Goal: Information Seeking & Learning: Learn about a topic

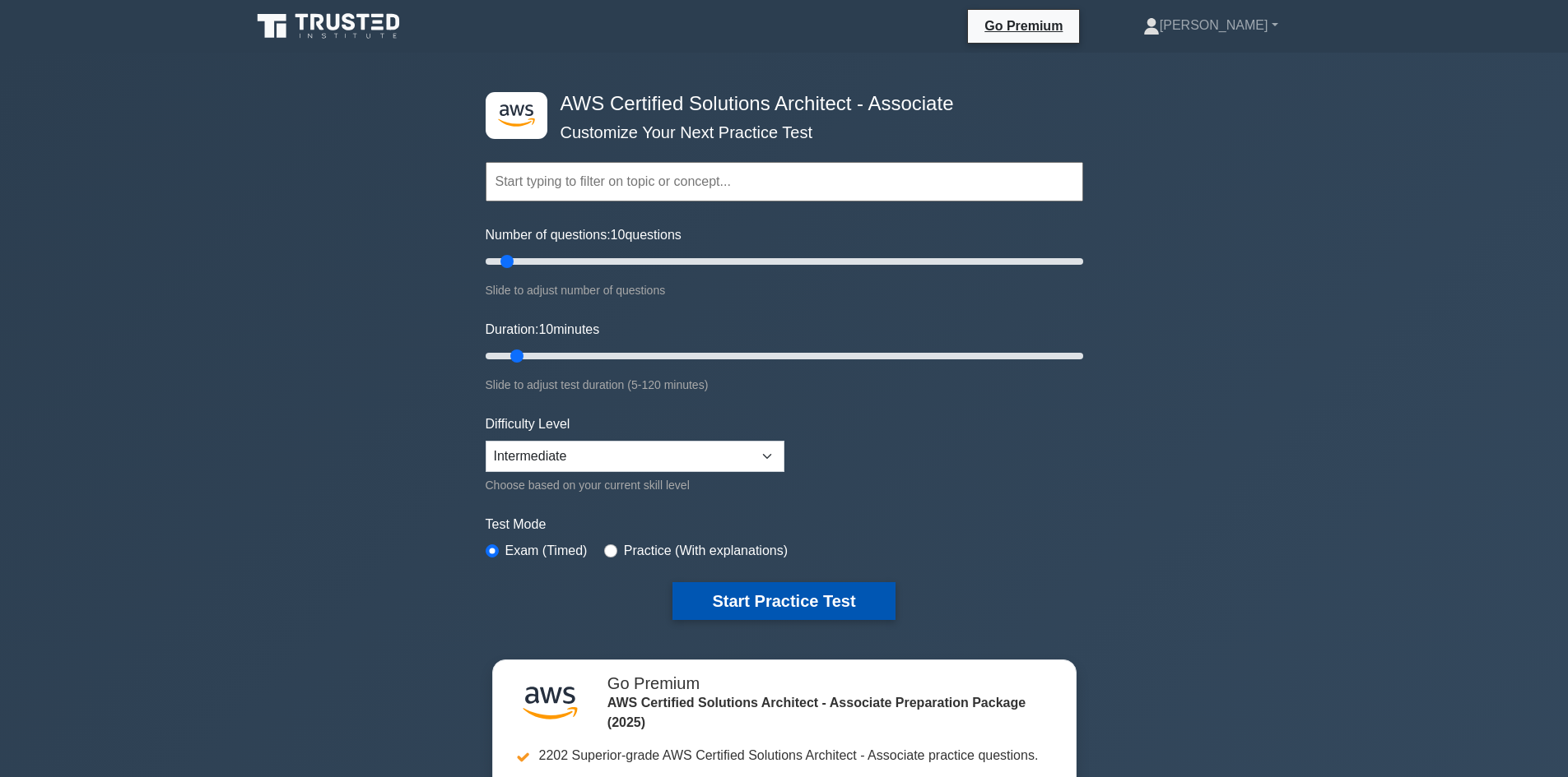
click at [736, 601] on button "Start Practice Test" at bounding box center [783, 601] width 222 height 38
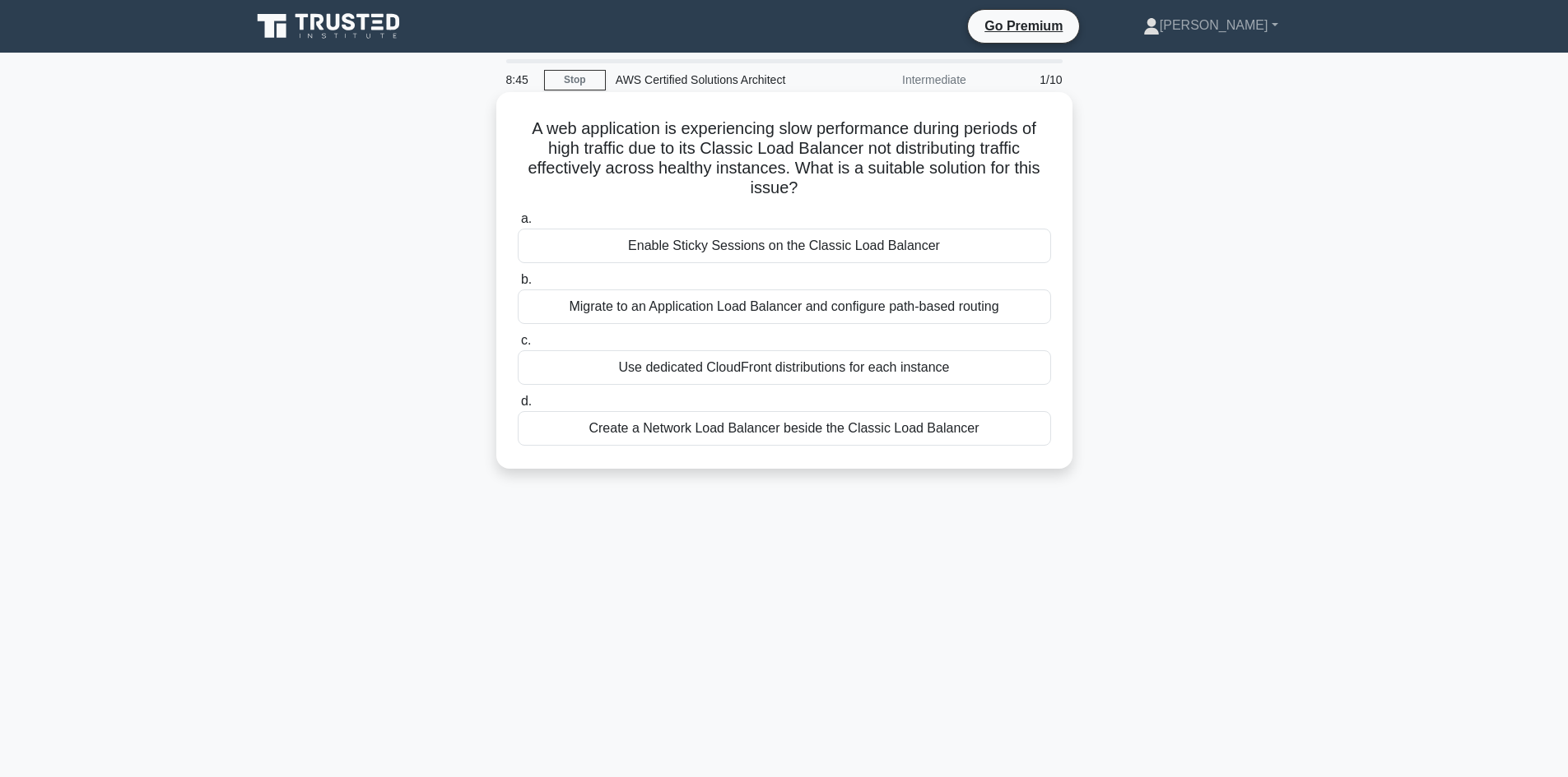
click at [764, 312] on div "Migrate to an Application Load Balancer and configure path-based routing" at bounding box center [784, 306] width 533 height 34
click at [518, 285] on input "b. Migrate to an Application Load Balancer and configure path-based routing" at bounding box center [518, 280] width 0 height 11
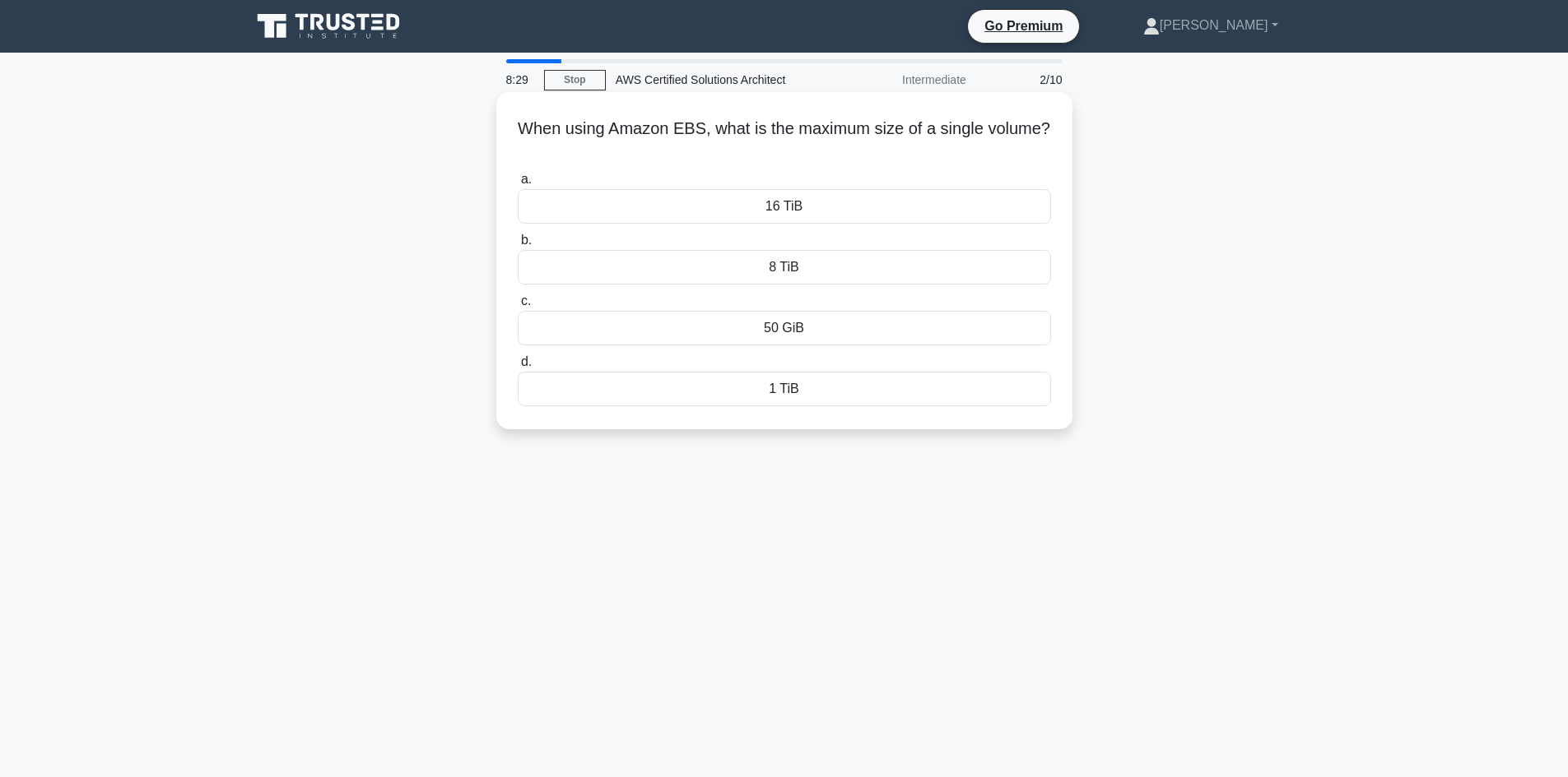
click at [852, 209] on div "16 TiB" at bounding box center [784, 206] width 533 height 34
click at [518, 185] on input "a. 16 TiB" at bounding box center [518, 179] width 0 height 11
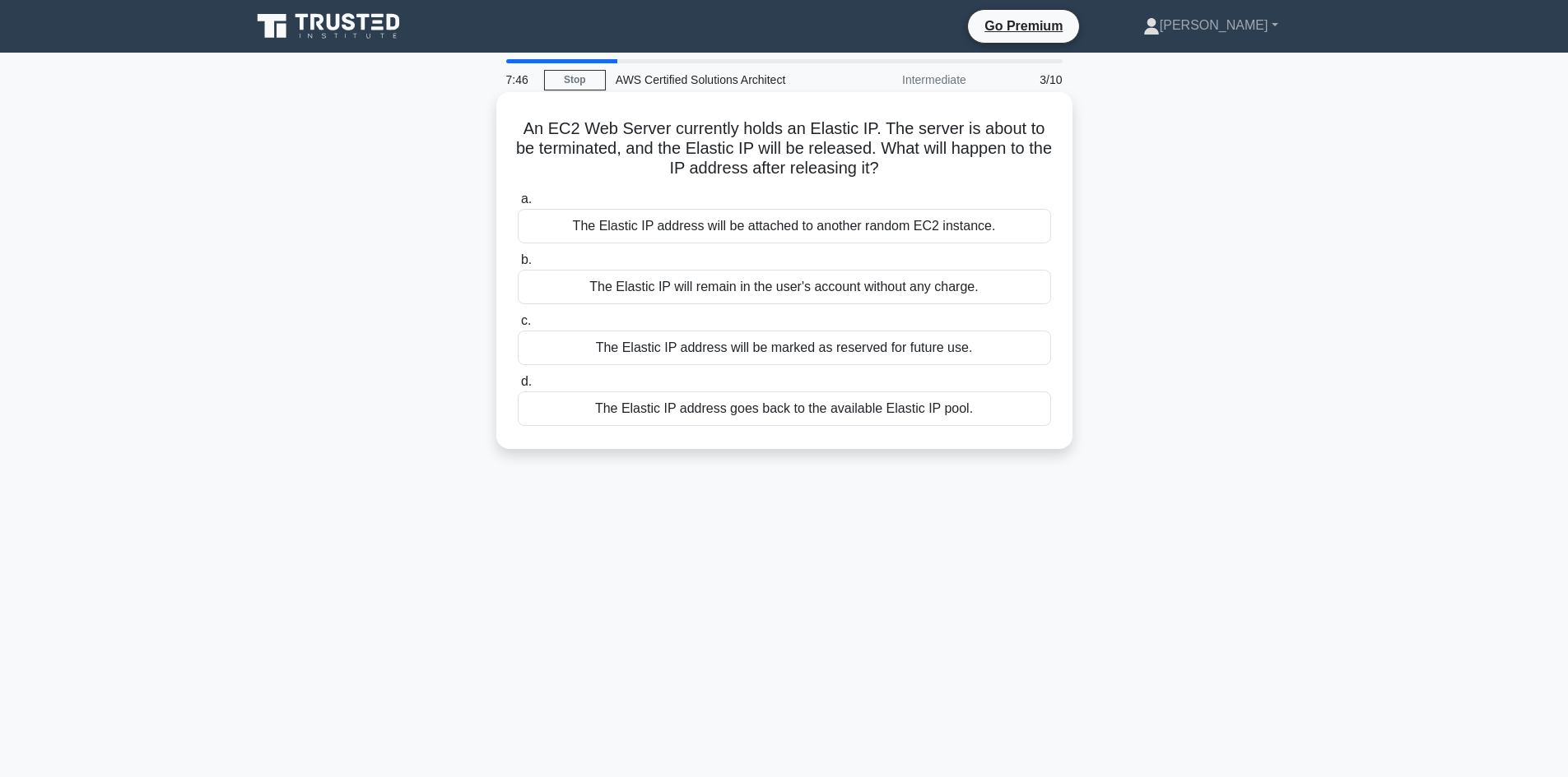
drag, startPoint x: 769, startPoint y: 289, endPoint x: 496, endPoint y: 429, distance: 306.8
click at [496, 429] on div "An EC2 Web Server currently holds an Elastic IP. The server is about to be term…" at bounding box center [784, 271] width 576 height 357
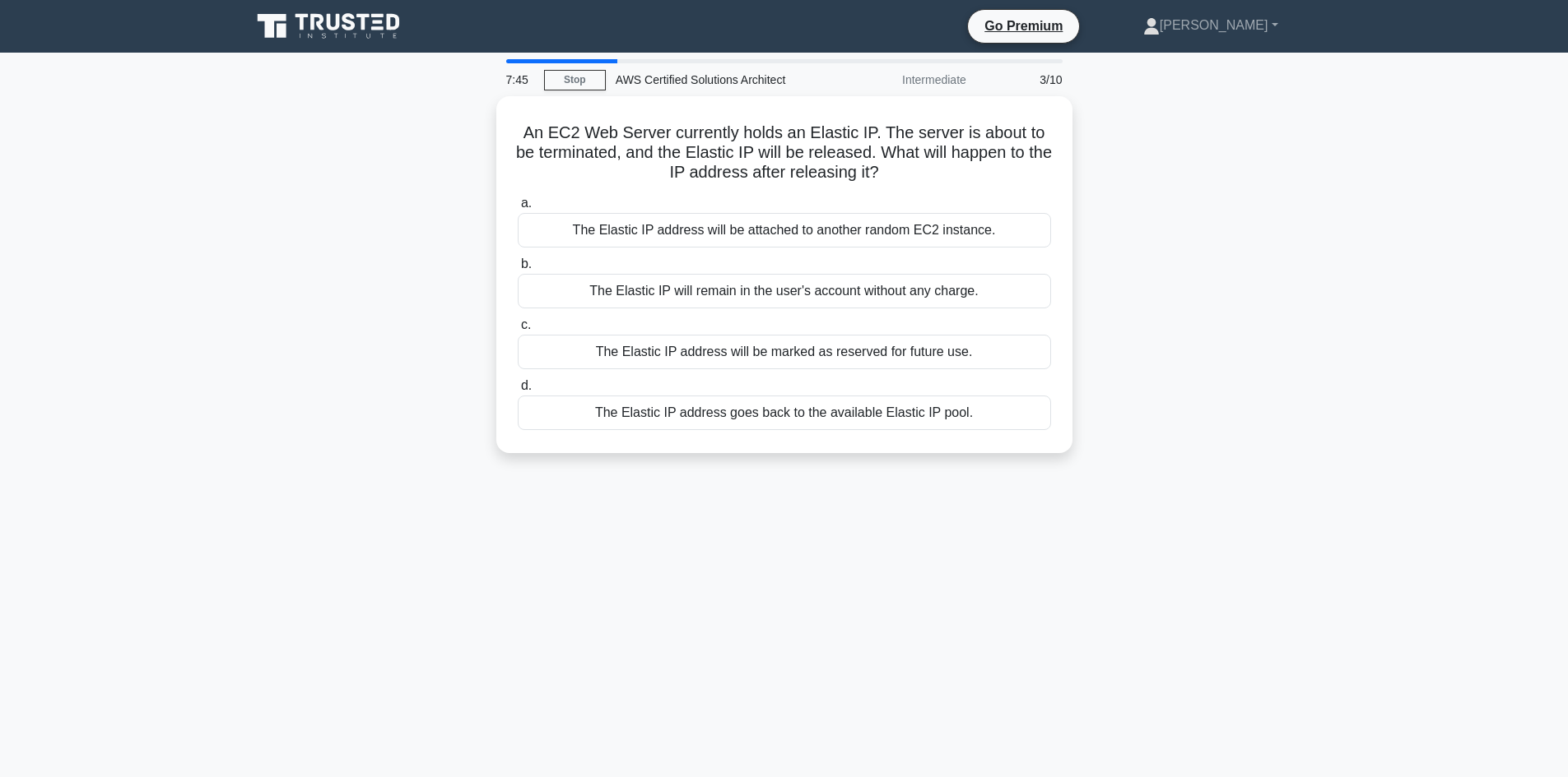
click at [547, 499] on div "7:45 Stop AWS Certified Solutions Architect Intermediate 3/10 An EC2 Web Server…" at bounding box center [784, 470] width 1087 height 823
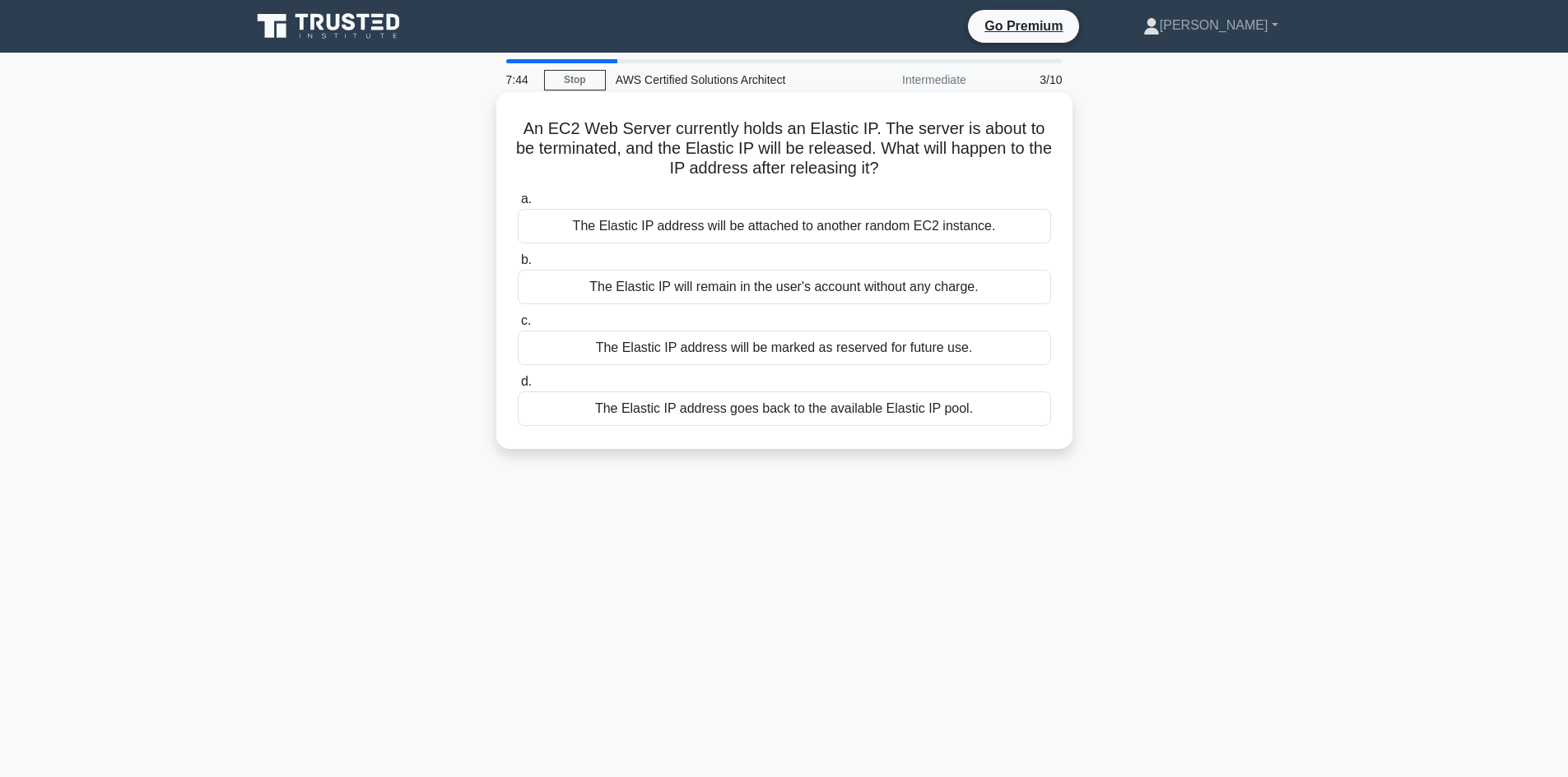
click at [837, 293] on div "The Elastic IP will remain in the user's account without any charge." at bounding box center [784, 287] width 533 height 34
click at [518, 266] on input "b. The Elastic IP will remain in the user's account without any charge." at bounding box center [518, 260] width 0 height 11
click at [771, 296] on div "Create S3 Object Tagging with multiple tags" at bounding box center [784, 287] width 533 height 34
click at [518, 266] on input "b. Create S3 Object Tagging with multiple tags" at bounding box center [518, 260] width 0 height 11
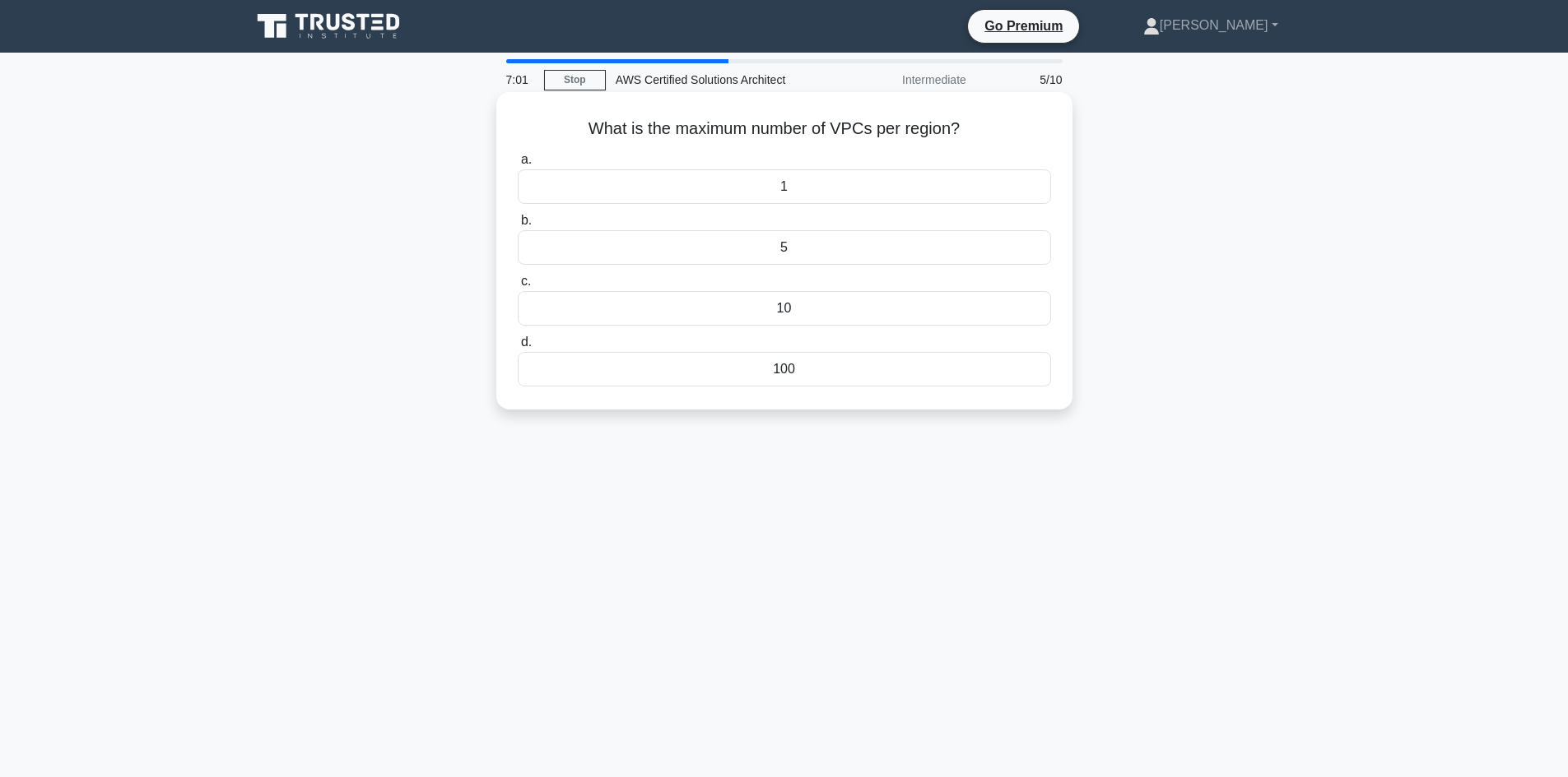
click at [751, 249] on div "5" at bounding box center [784, 247] width 533 height 34
click at [518, 226] on input "b. 5" at bounding box center [518, 221] width 0 height 11
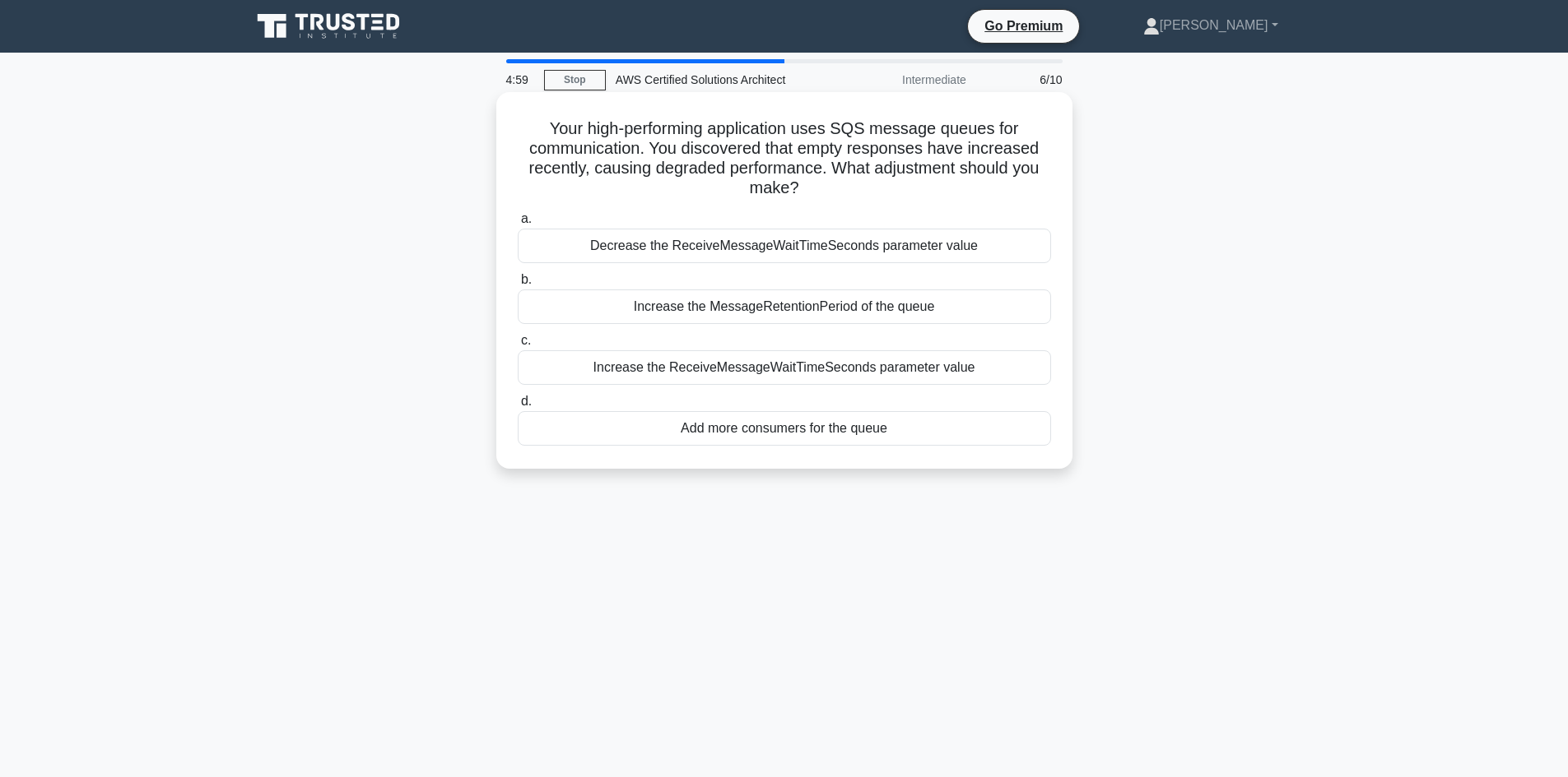
click at [797, 313] on div "Increase the MessageRetentionPeriod of the queue" at bounding box center [784, 306] width 533 height 34
click at [518, 285] on input "b. Increase the MessageRetentionPeriod of the queue" at bounding box center [518, 280] width 0 height 11
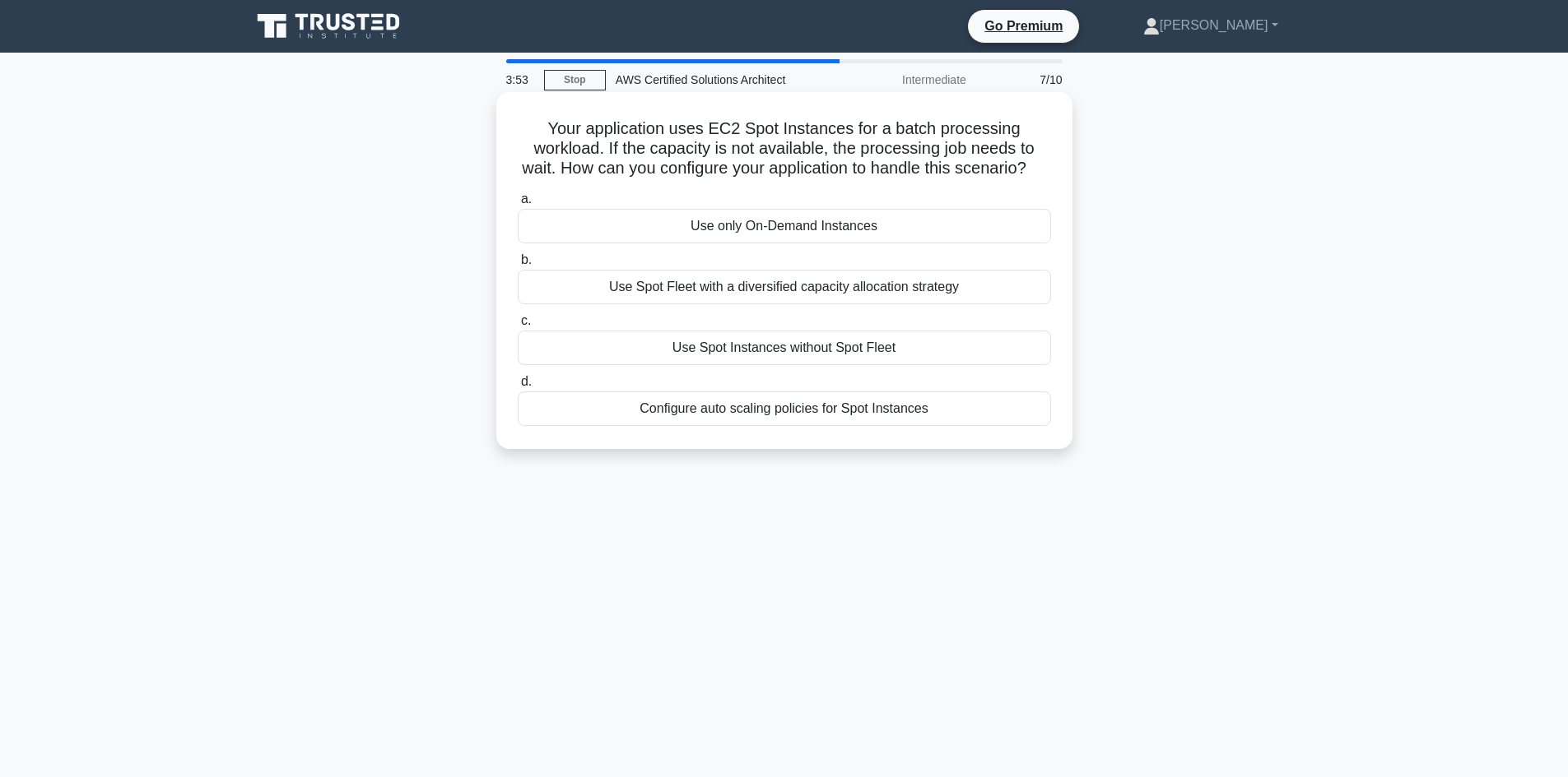
click at [813, 243] on div "Use only On-Demand Instances" at bounding box center [784, 226] width 533 height 34
click at [518, 205] on input "a. Use only On-Demand Instances" at bounding box center [518, 199] width 0 height 11
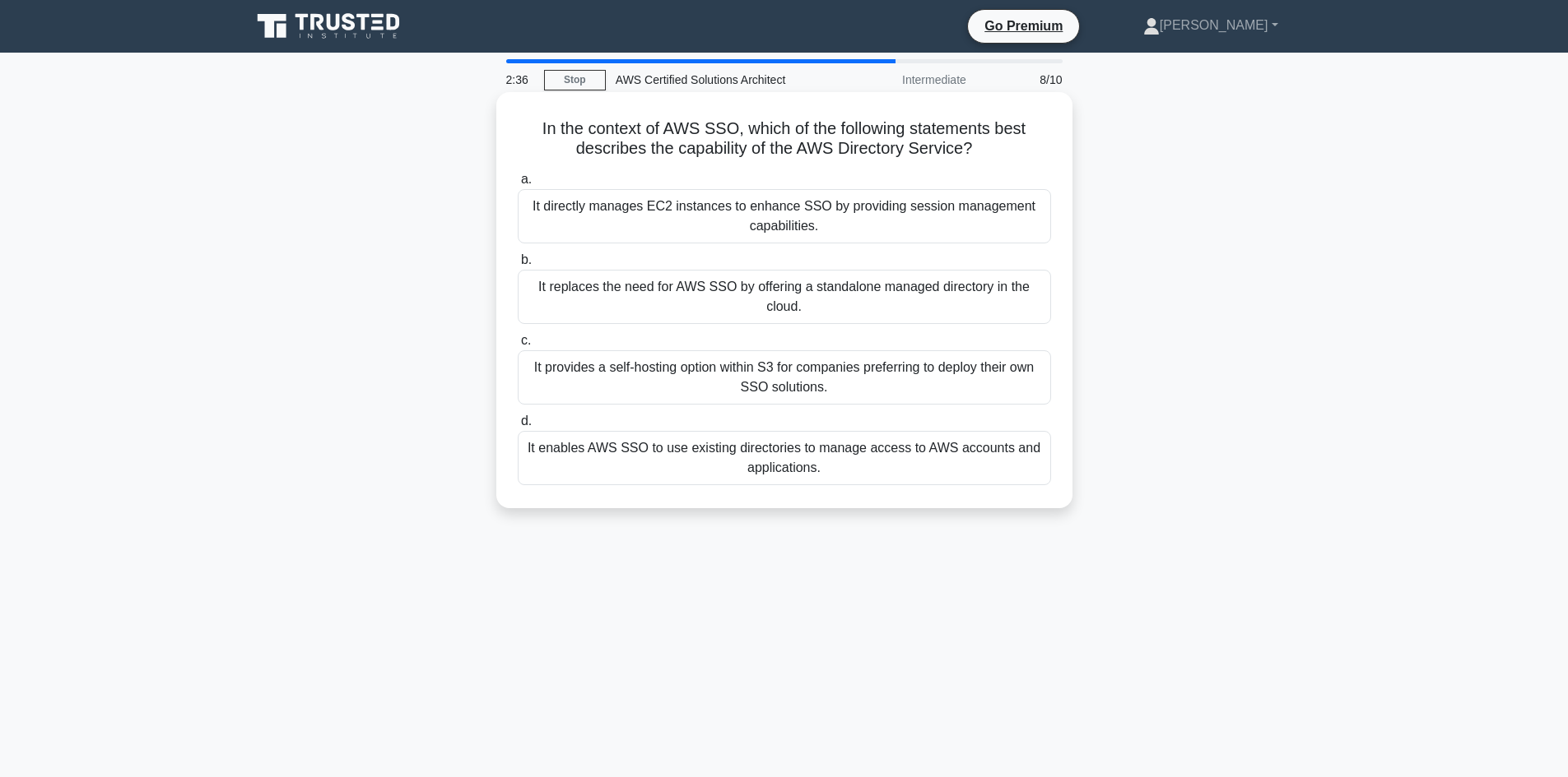
click at [755, 457] on div "It enables AWS SSO to use existing directories to manage access to AWS accounts…" at bounding box center [784, 458] width 533 height 54
click at [518, 427] on input "d. It enables AWS SSO to use existing directories to manage access to AWS accou…" at bounding box center [518, 421] width 0 height 11
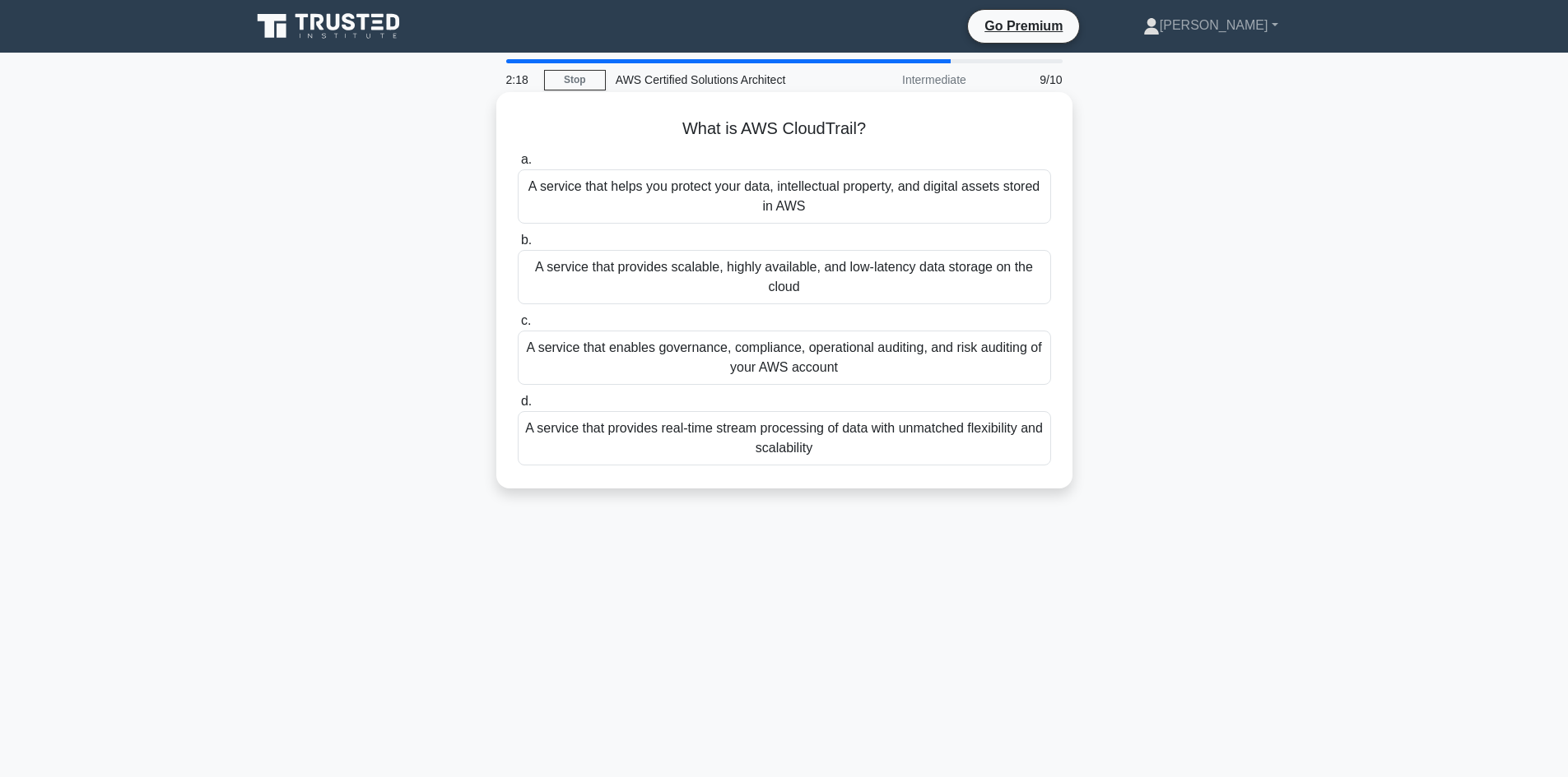
click at [680, 370] on div "A service that enables governance, compliance, operational auditing, and risk a…" at bounding box center [784, 358] width 533 height 54
click at [518, 327] on input "c. A service that enables governance, compliance, operational auditing, and ris…" at bounding box center [518, 321] width 0 height 11
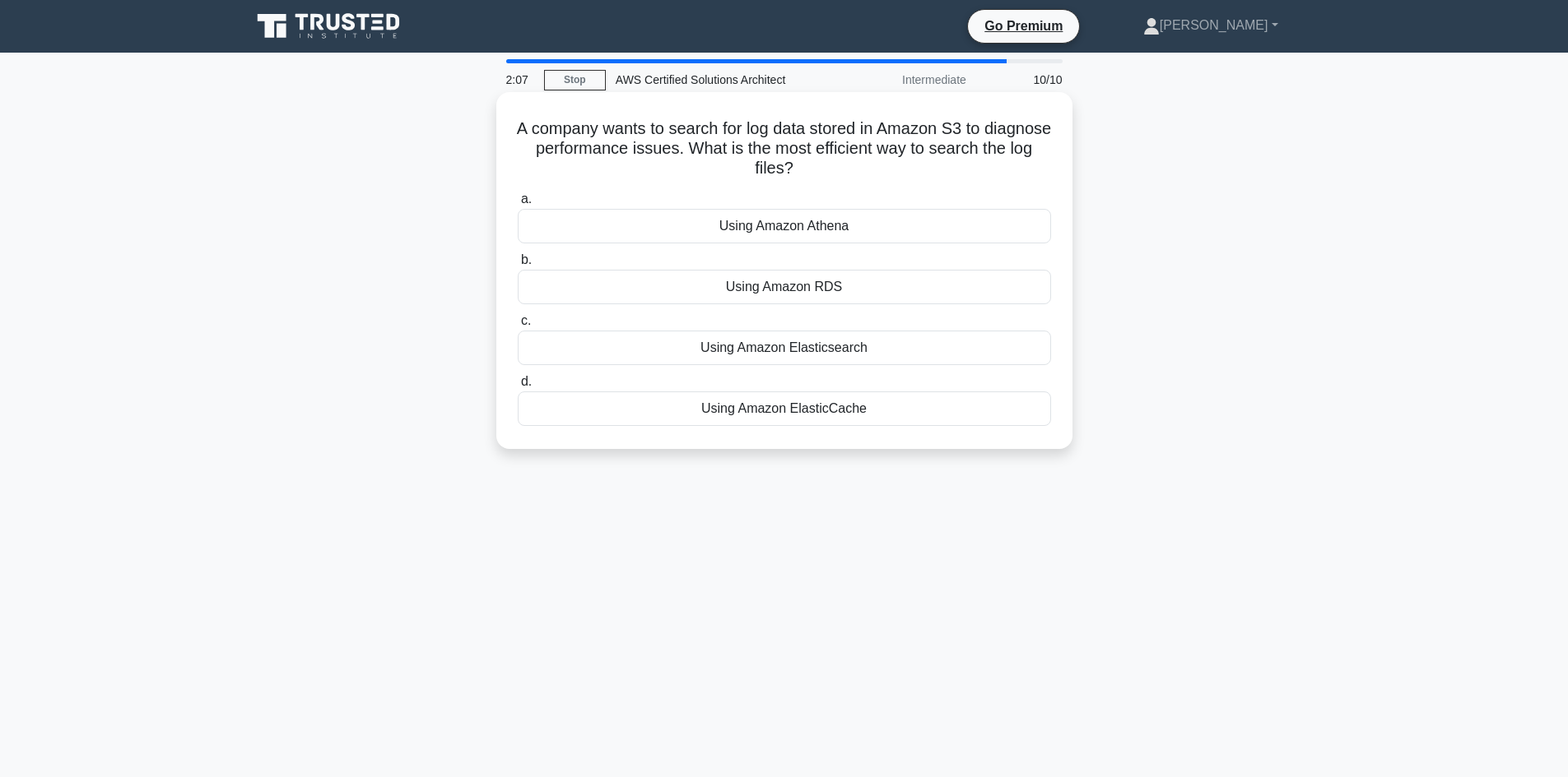
click at [865, 233] on div "Using Amazon Athena" at bounding box center [784, 226] width 533 height 34
click at [518, 205] on input "a. Using Amazon Athena" at bounding box center [518, 199] width 0 height 11
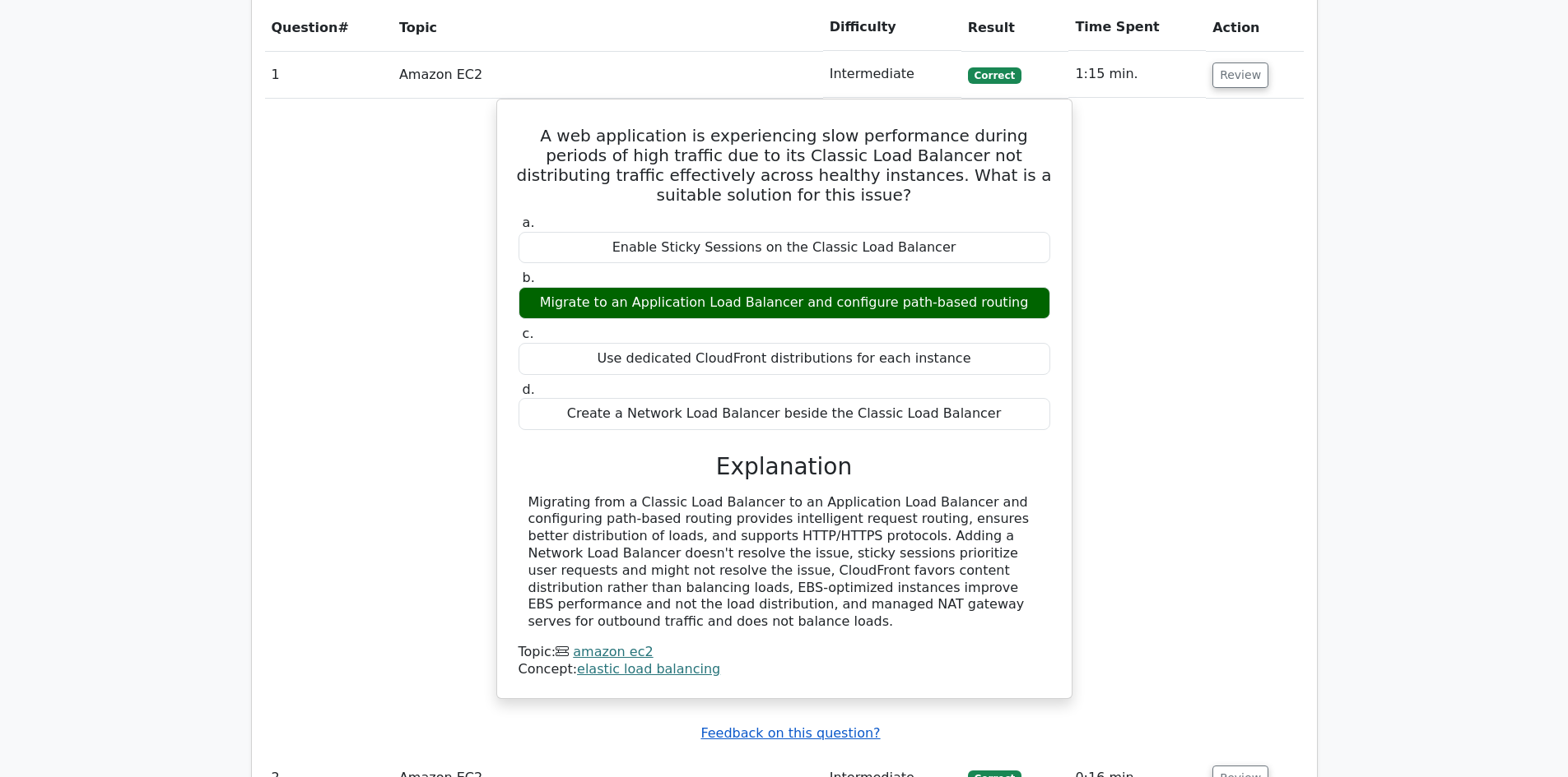
scroll to position [1563, 0]
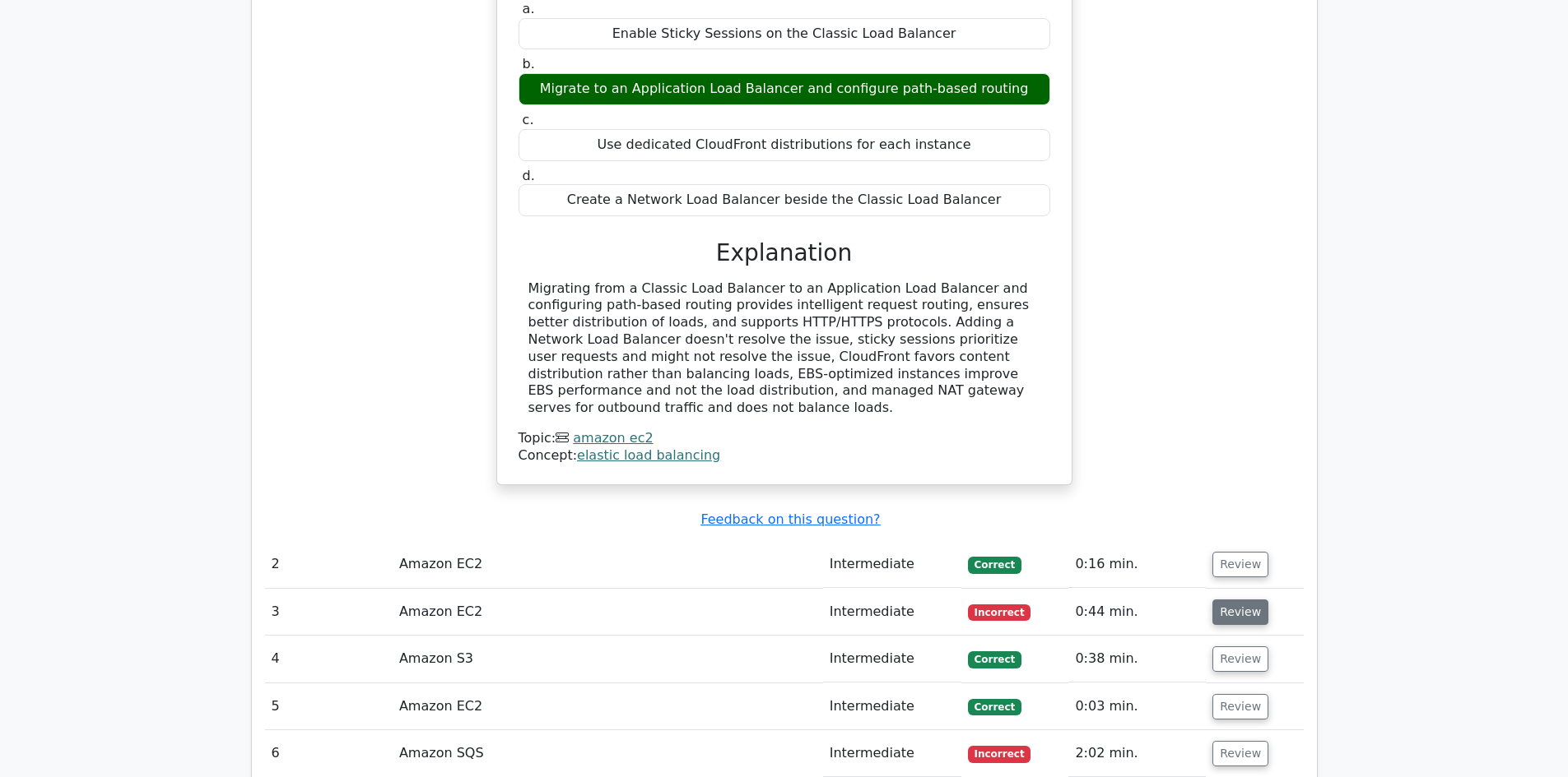
click at [1238, 599] on button "Review" at bounding box center [1239, 612] width 56 height 26
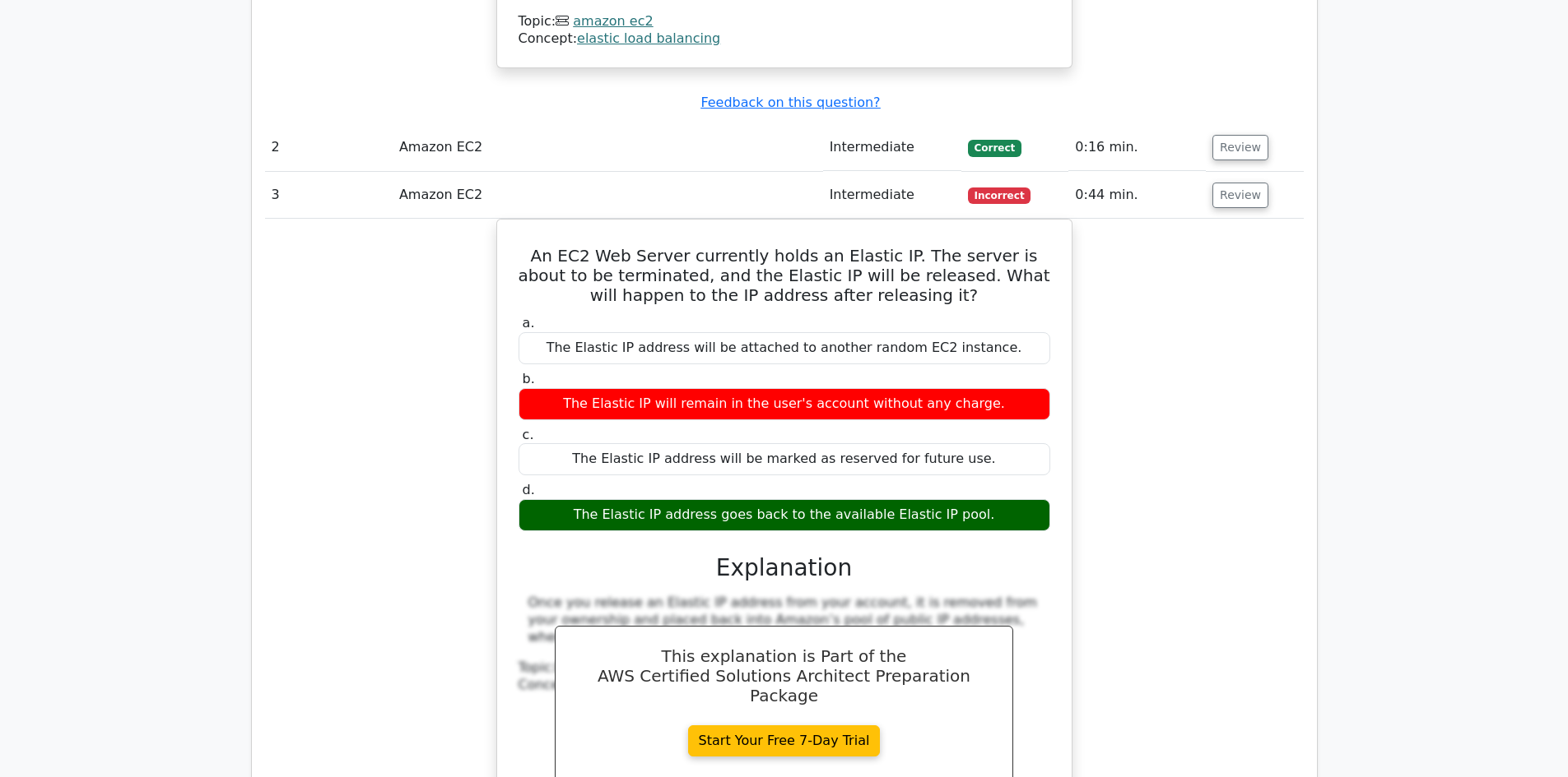
scroll to position [1892, 0]
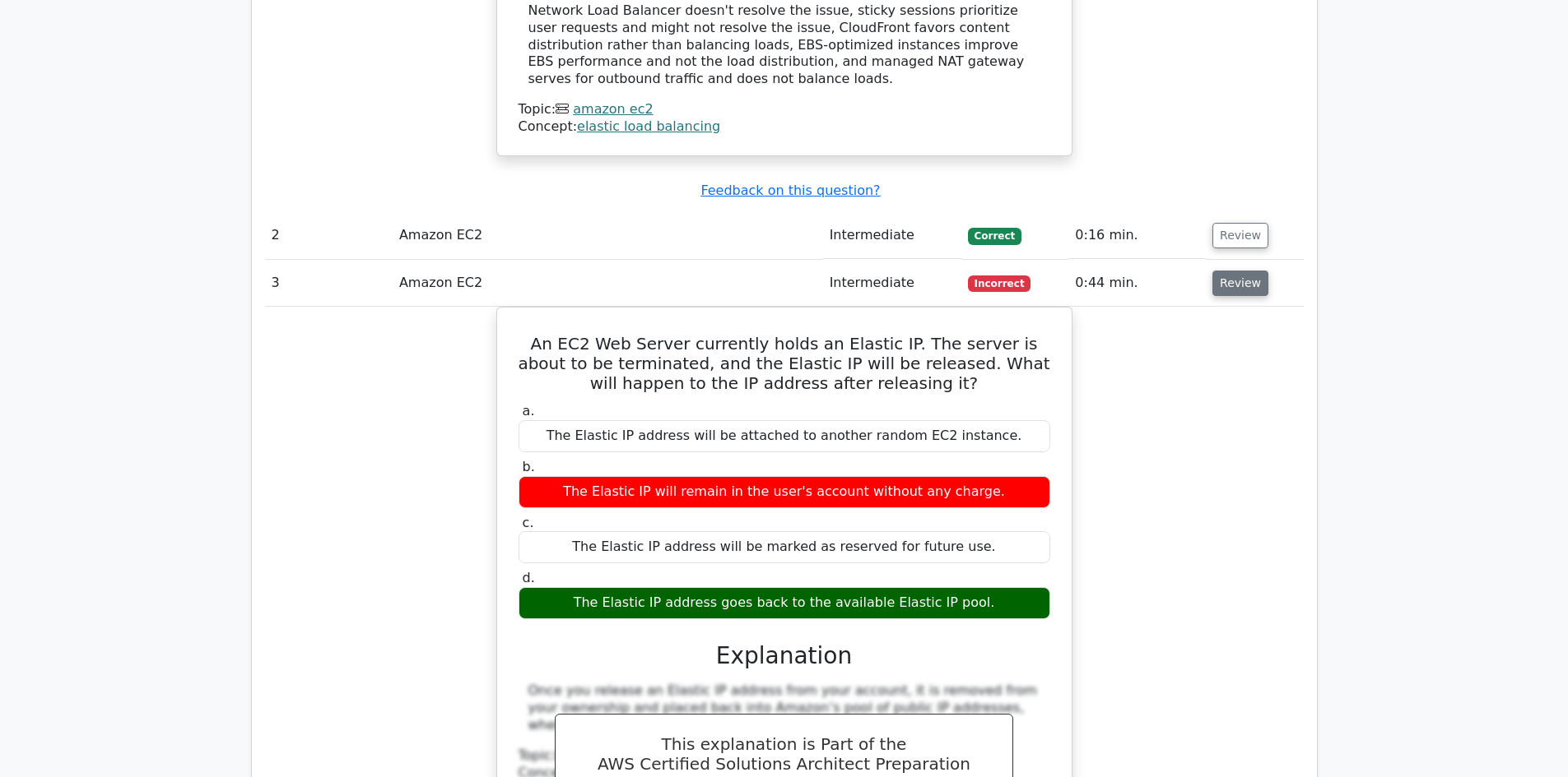
click at [1247, 271] on button "Review" at bounding box center [1239, 283] width 56 height 26
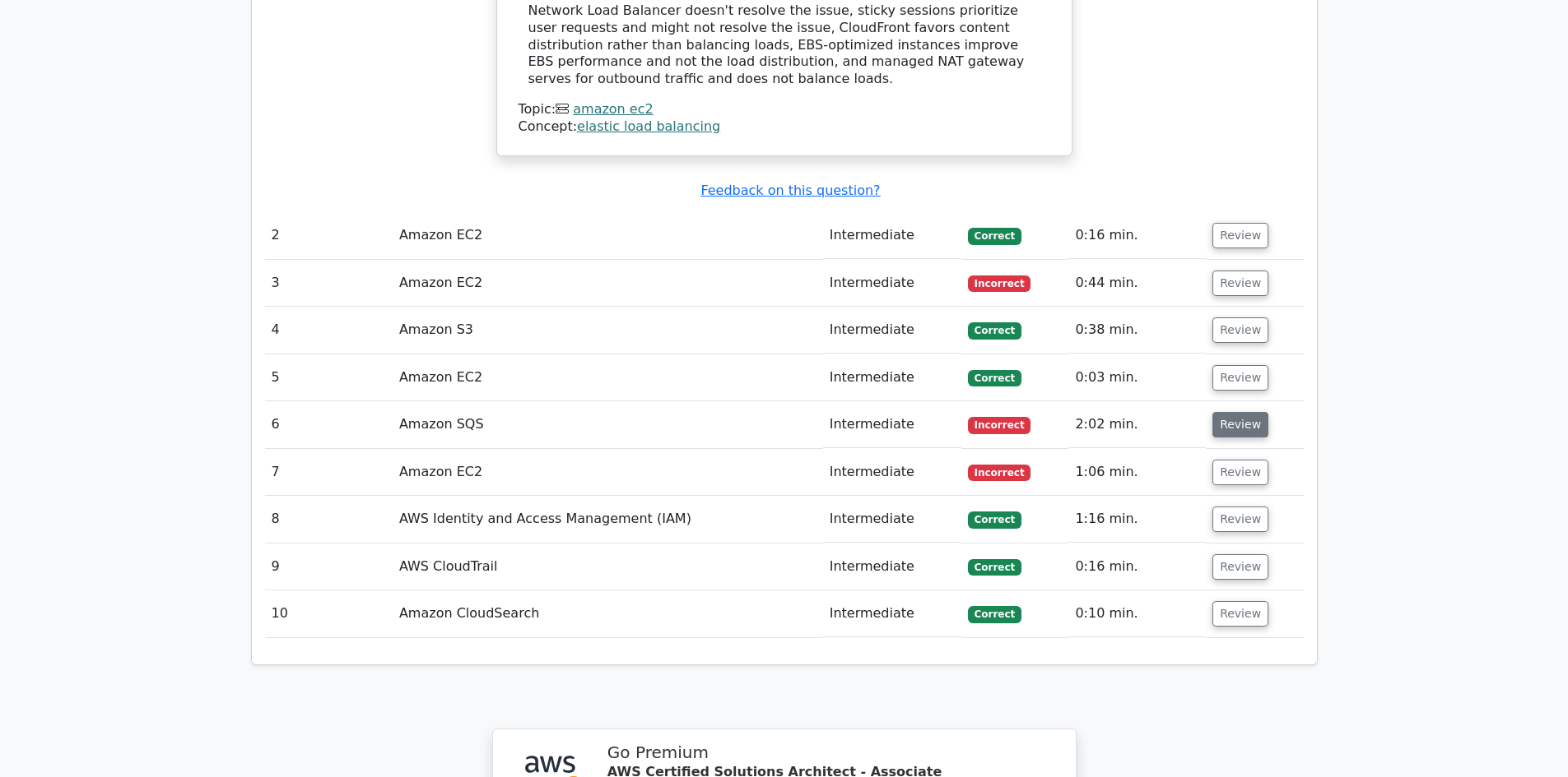
click at [1257, 412] on button "Review" at bounding box center [1239, 424] width 56 height 26
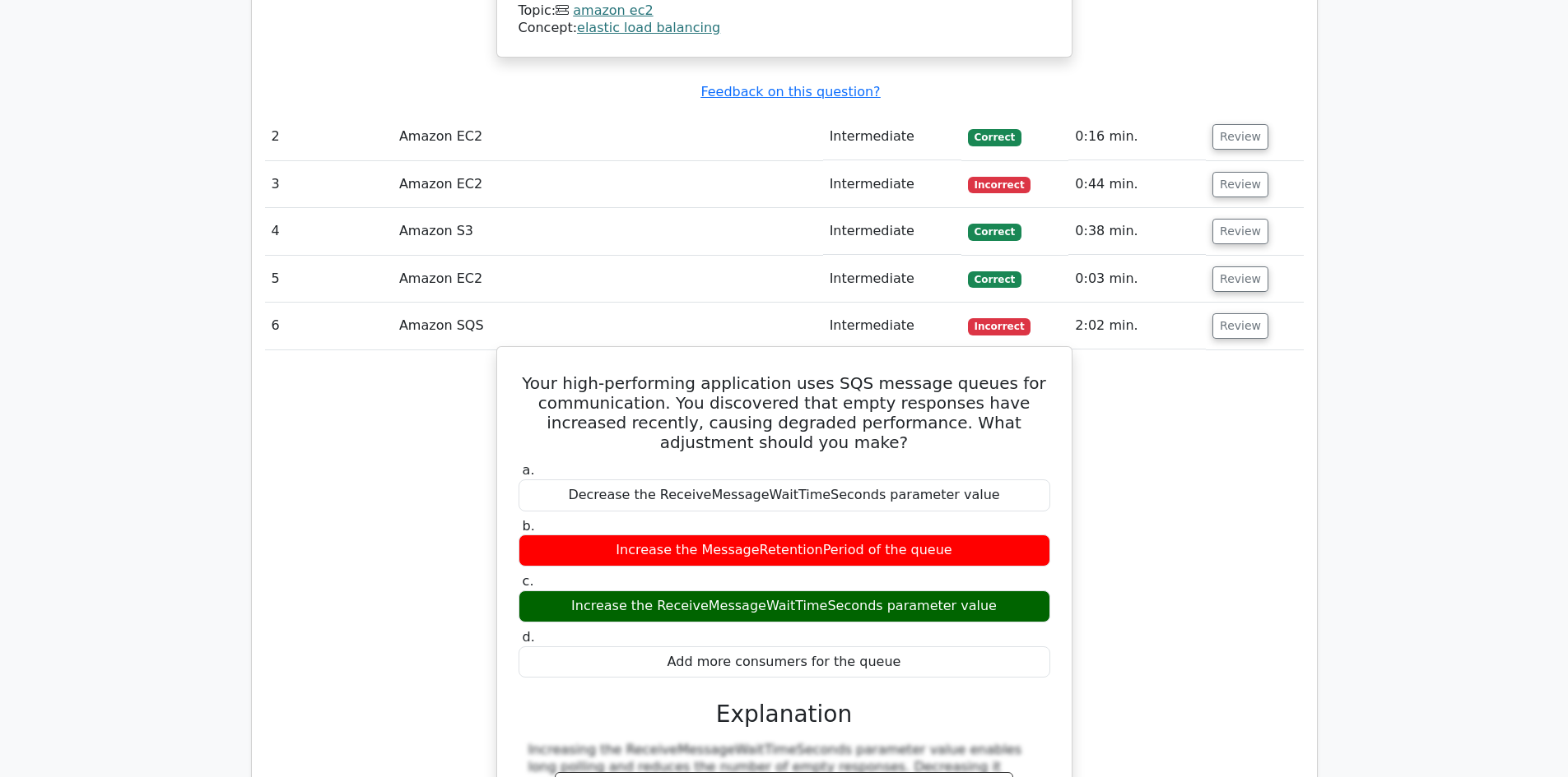
scroll to position [1974, 0]
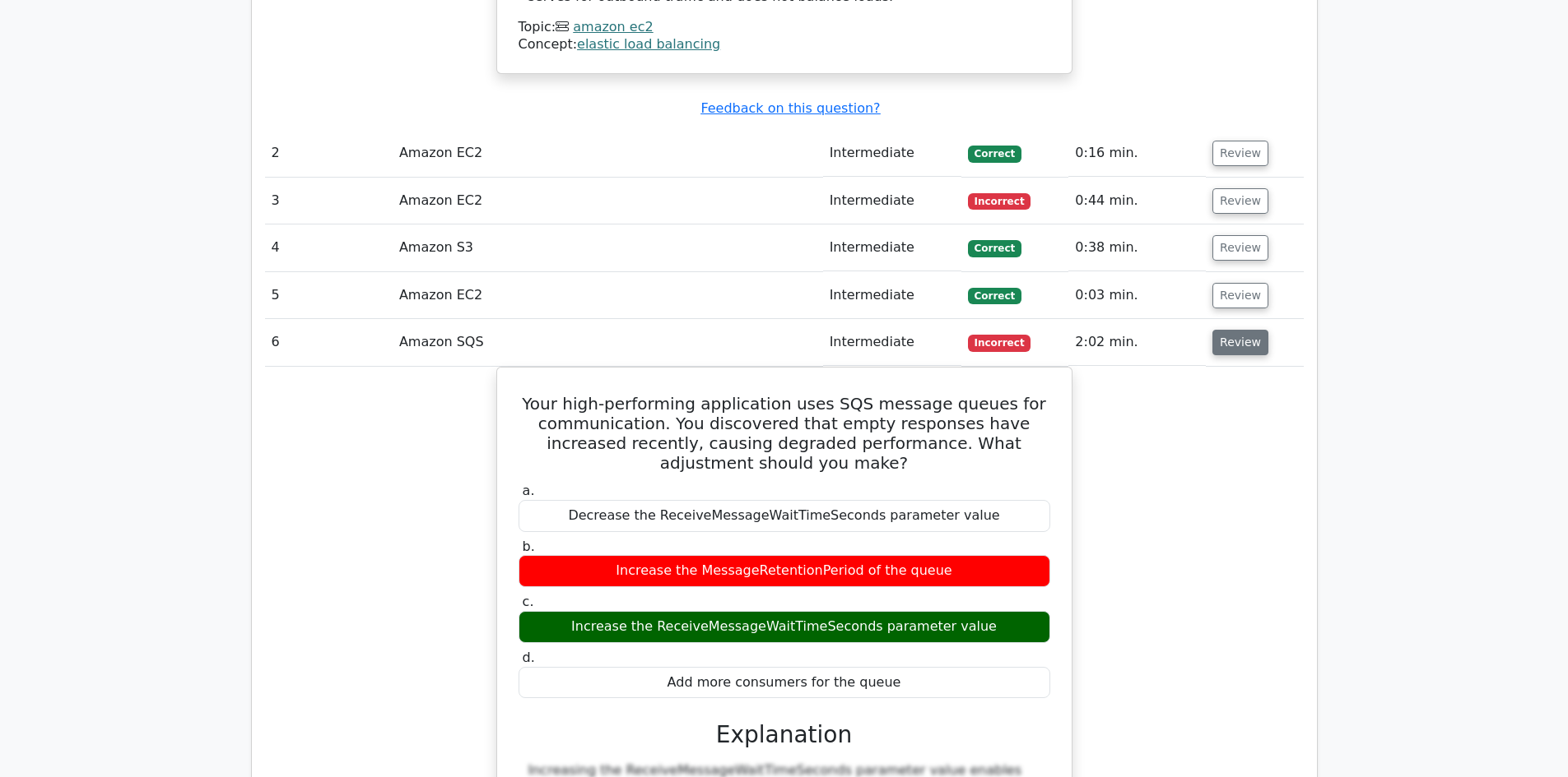
click at [1242, 330] on button "Review" at bounding box center [1239, 343] width 56 height 26
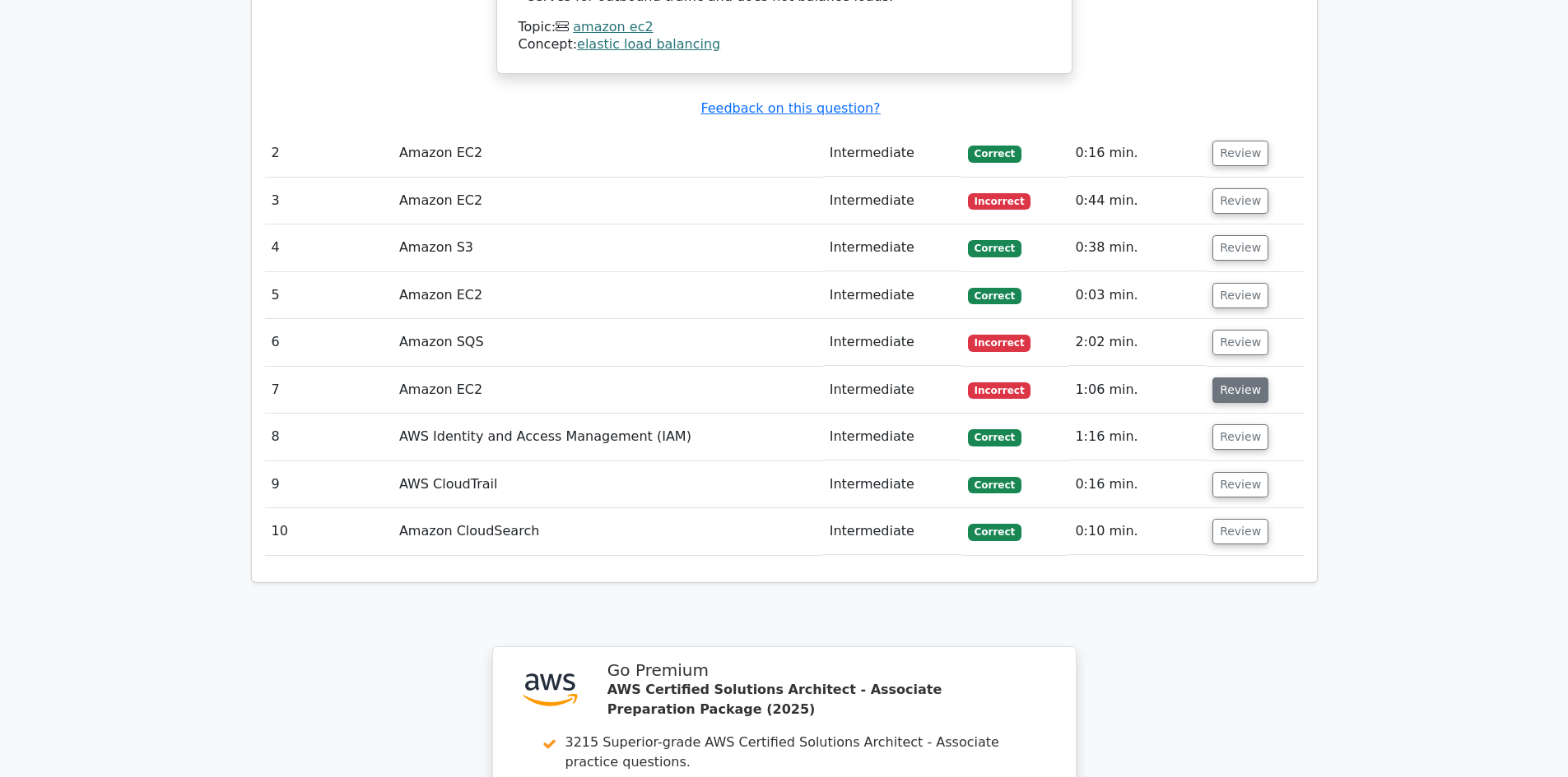
click at [1224, 378] on button "Review" at bounding box center [1239, 390] width 56 height 26
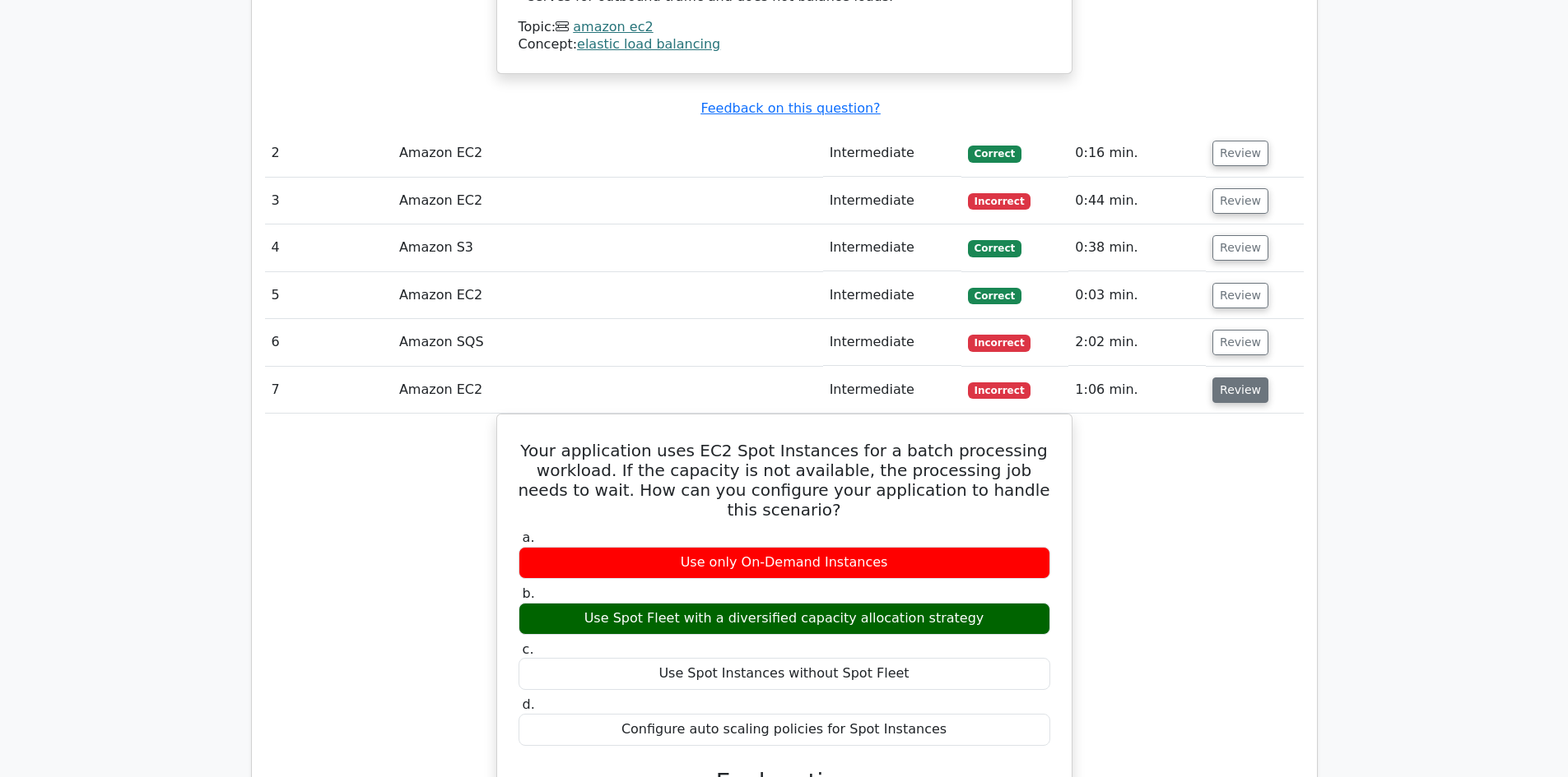
click at [1229, 378] on button "Review" at bounding box center [1239, 390] width 56 height 26
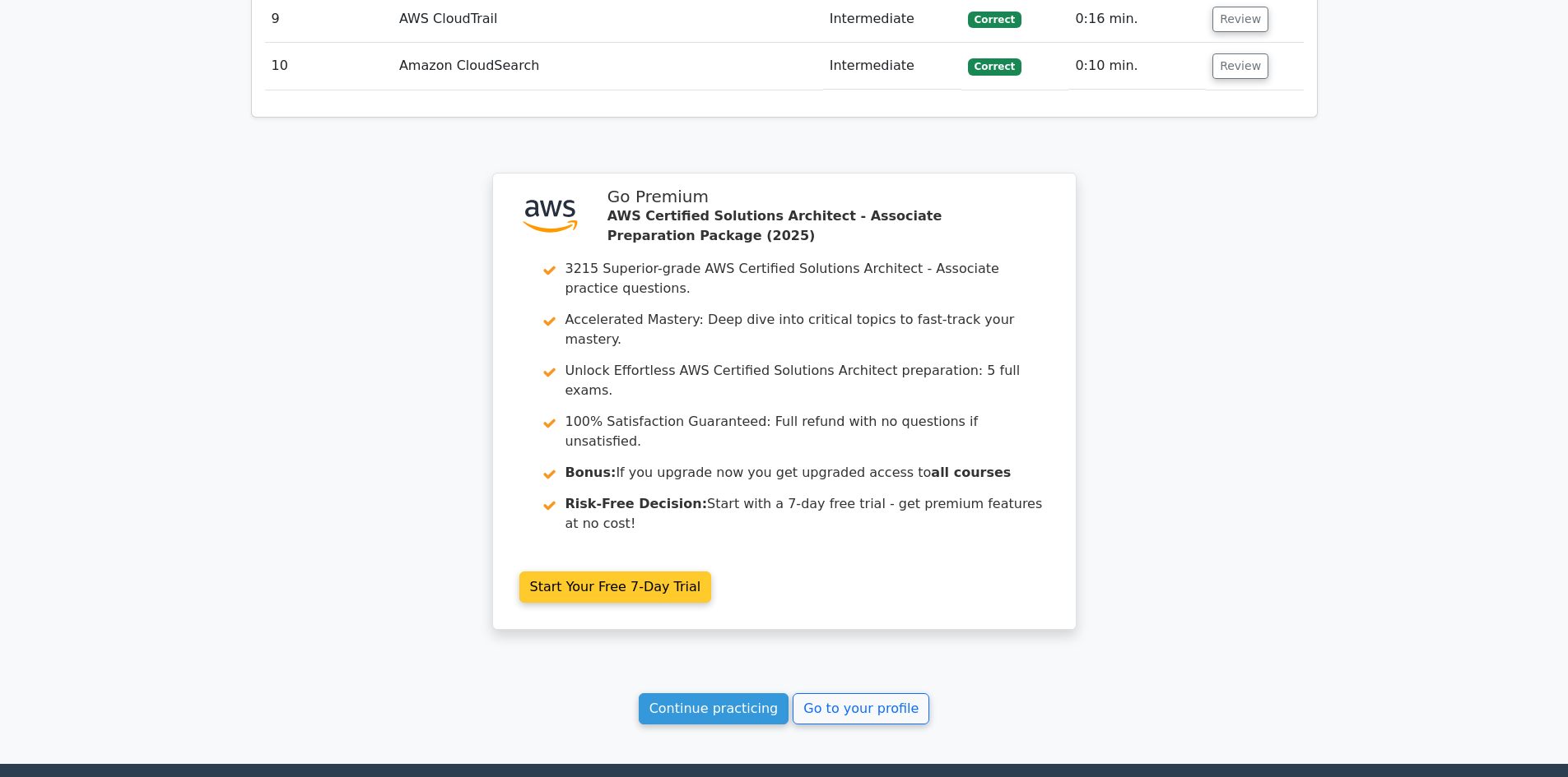
scroll to position [2463, 0]
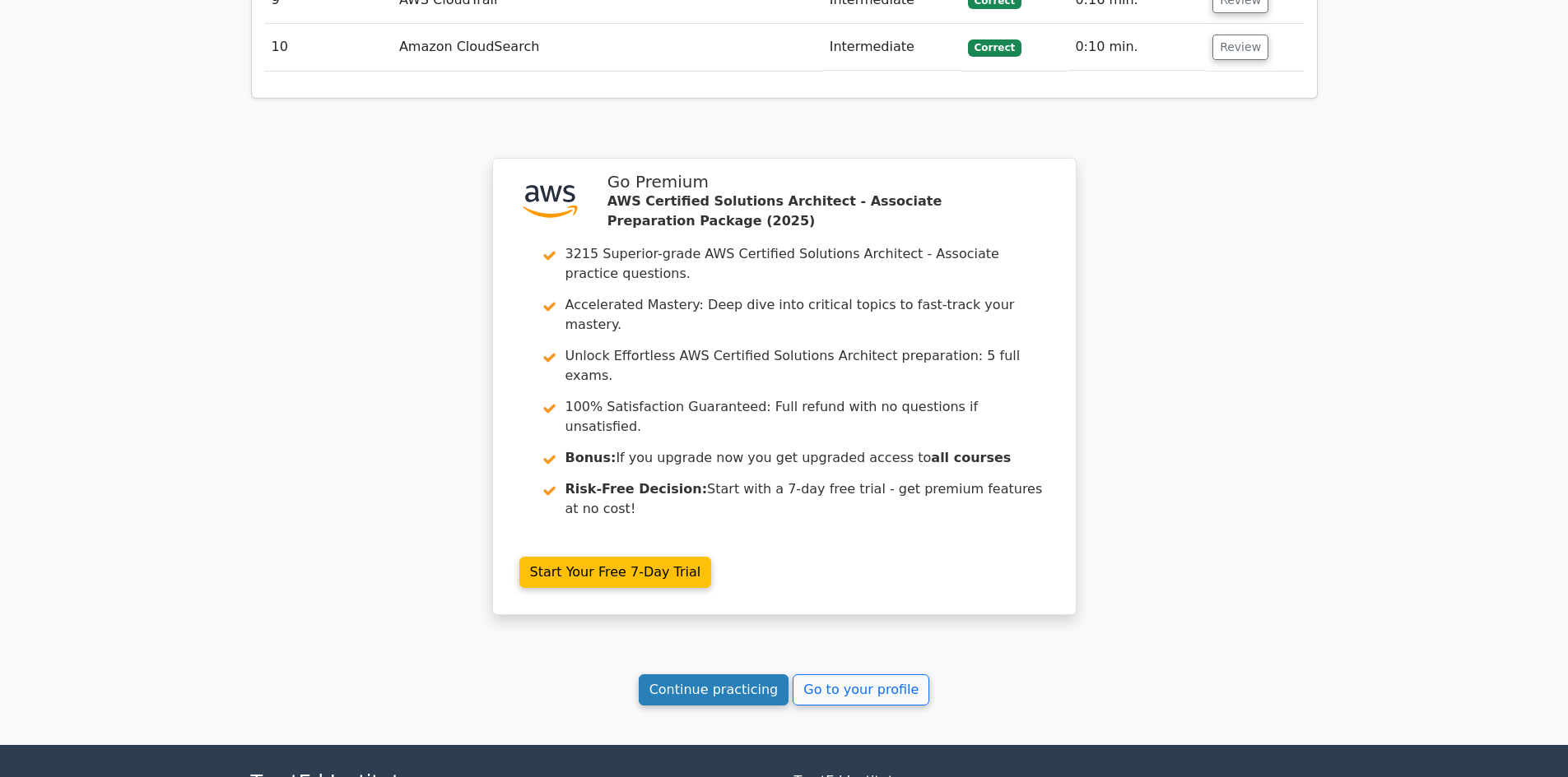
click at [743, 674] on link "Continue practicing" at bounding box center [714, 689] width 151 height 31
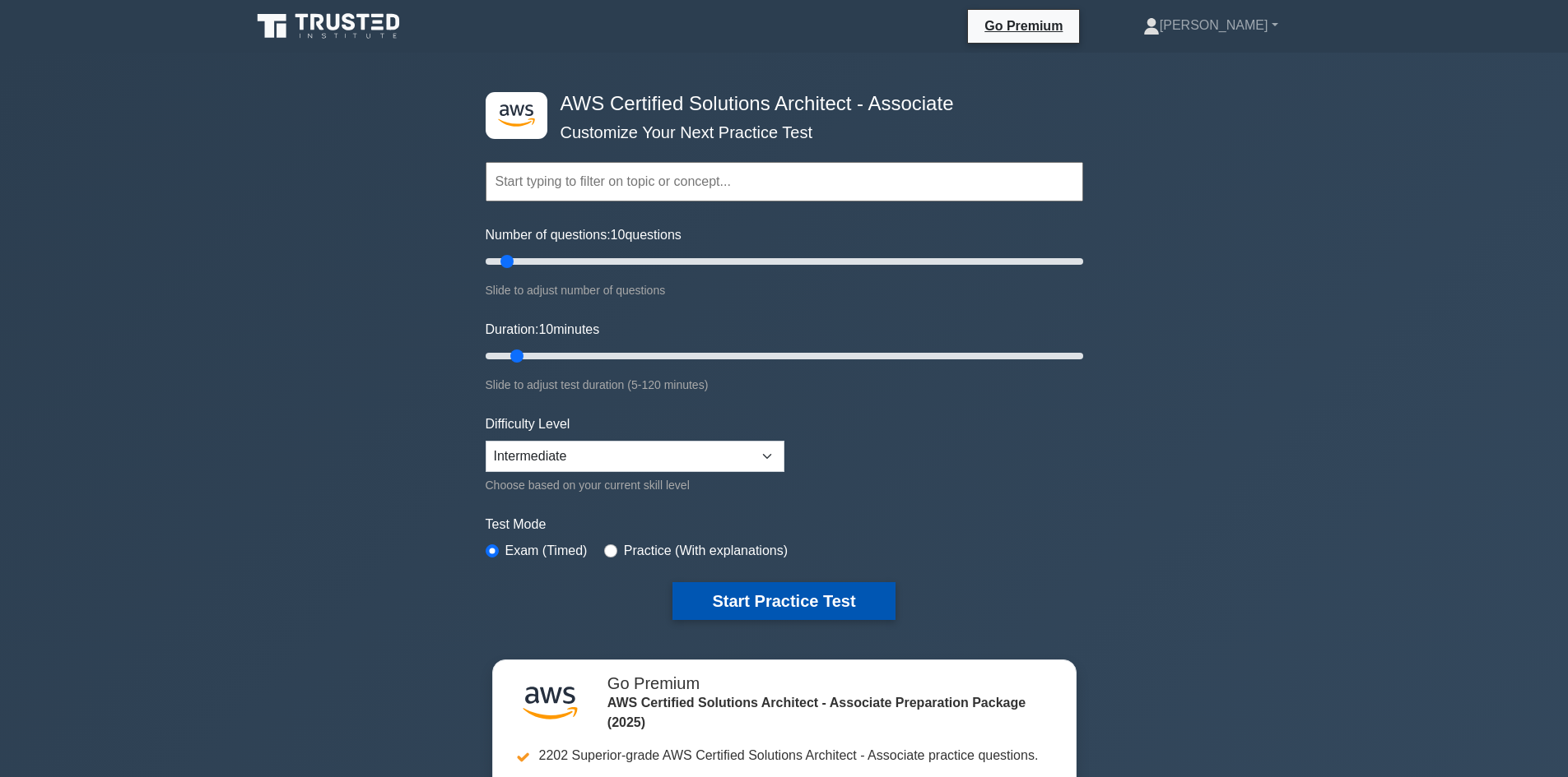
click at [731, 595] on button "Start Practice Test" at bounding box center [783, 601] width 222 height 38
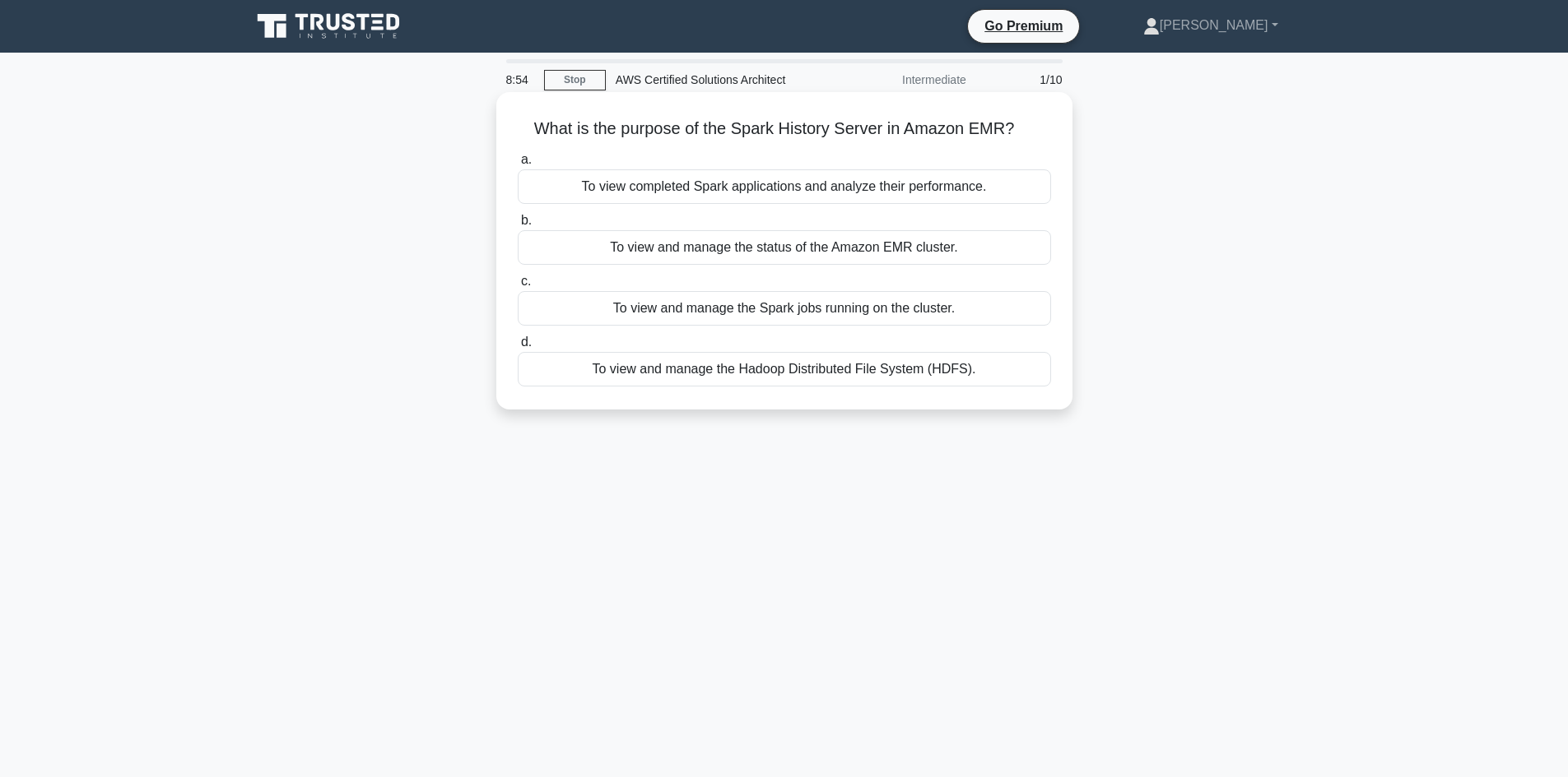
click at [630, 195] on div "To view completed Spark applications and analyze their performance." at bounding box center [784, 186] width 533 height 34
click at [518, 165] on input "a. To view completed Spark applications and analyze their performance." at bounding box center [518, 160] width 0 height 11
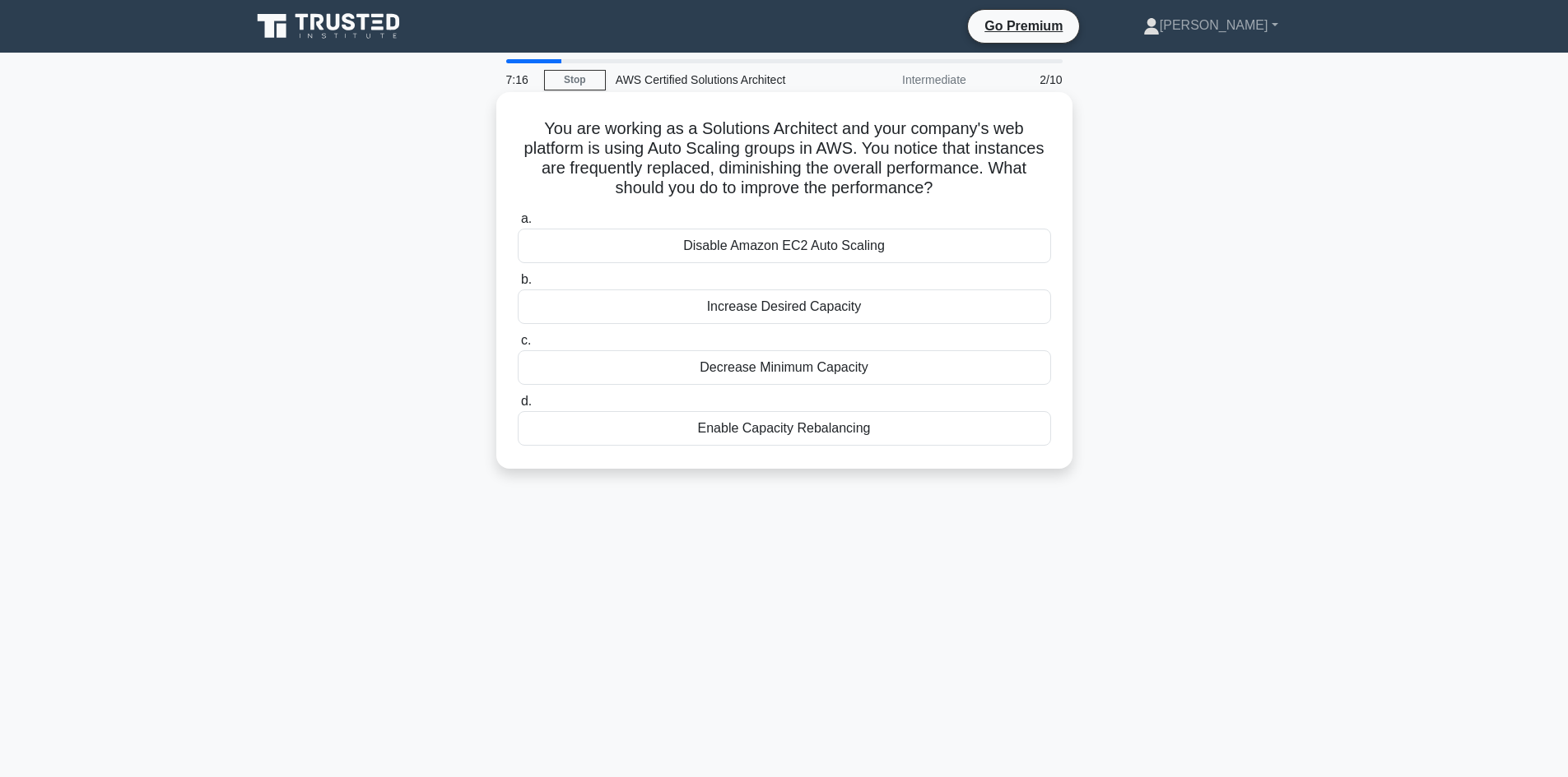
click at [783, 307] on div "Increase Desired Capacity" at bounding box center [784, 306] width 533 height 34
click at [518, 285] on input "b. Increase Desired Capacity" at bounding box center [518, 280] width 0 height 11
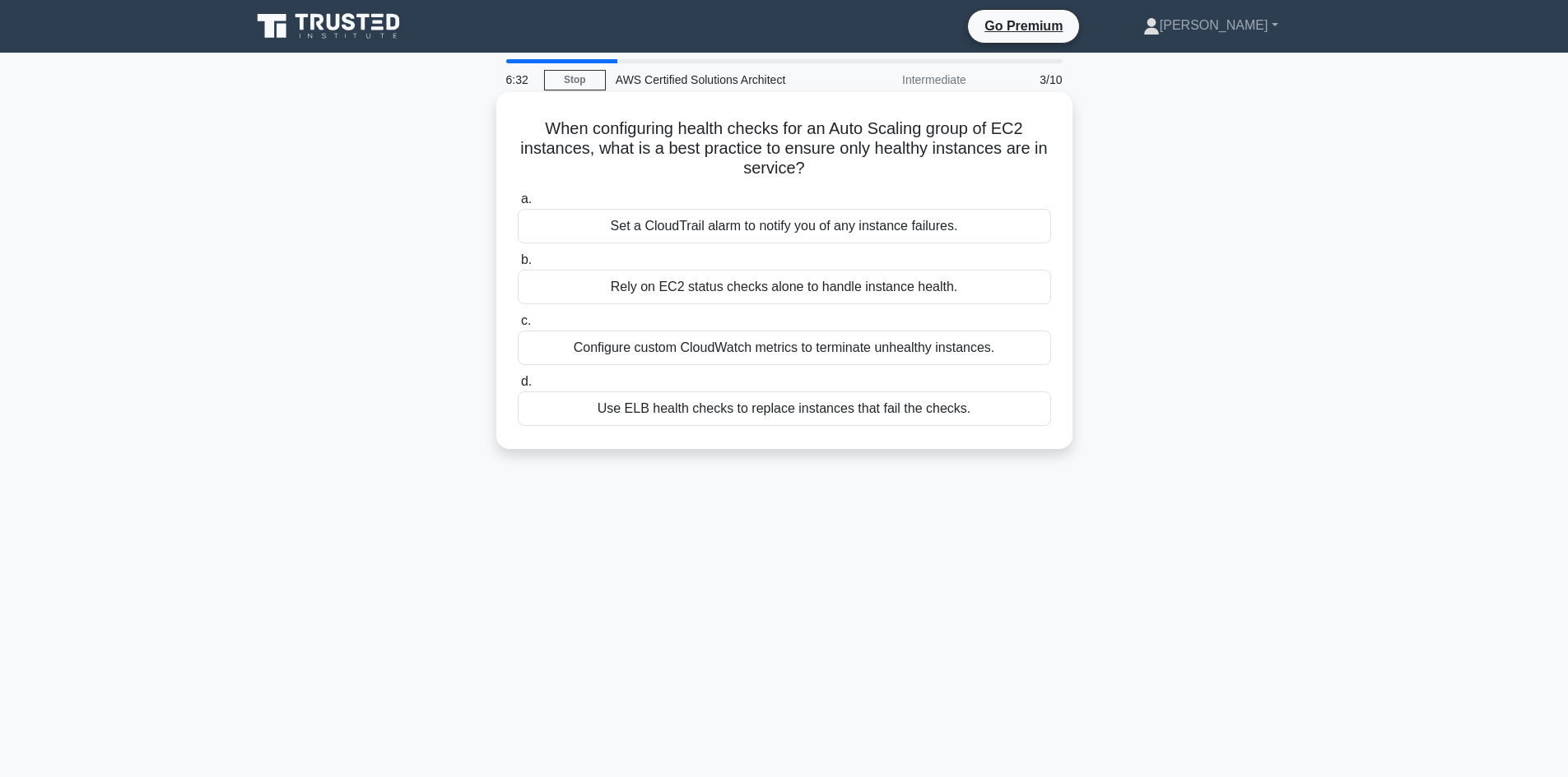
click at [821, 413] on div "Use ELB health checks to replace instances that fail the checks." at bounding box center [784, 409] width 533 height 34
click at [518, 388] on input "d. Use ELB health checks to replace instances that fail the checks." at bounding box center [518, 382] width 0 height 11
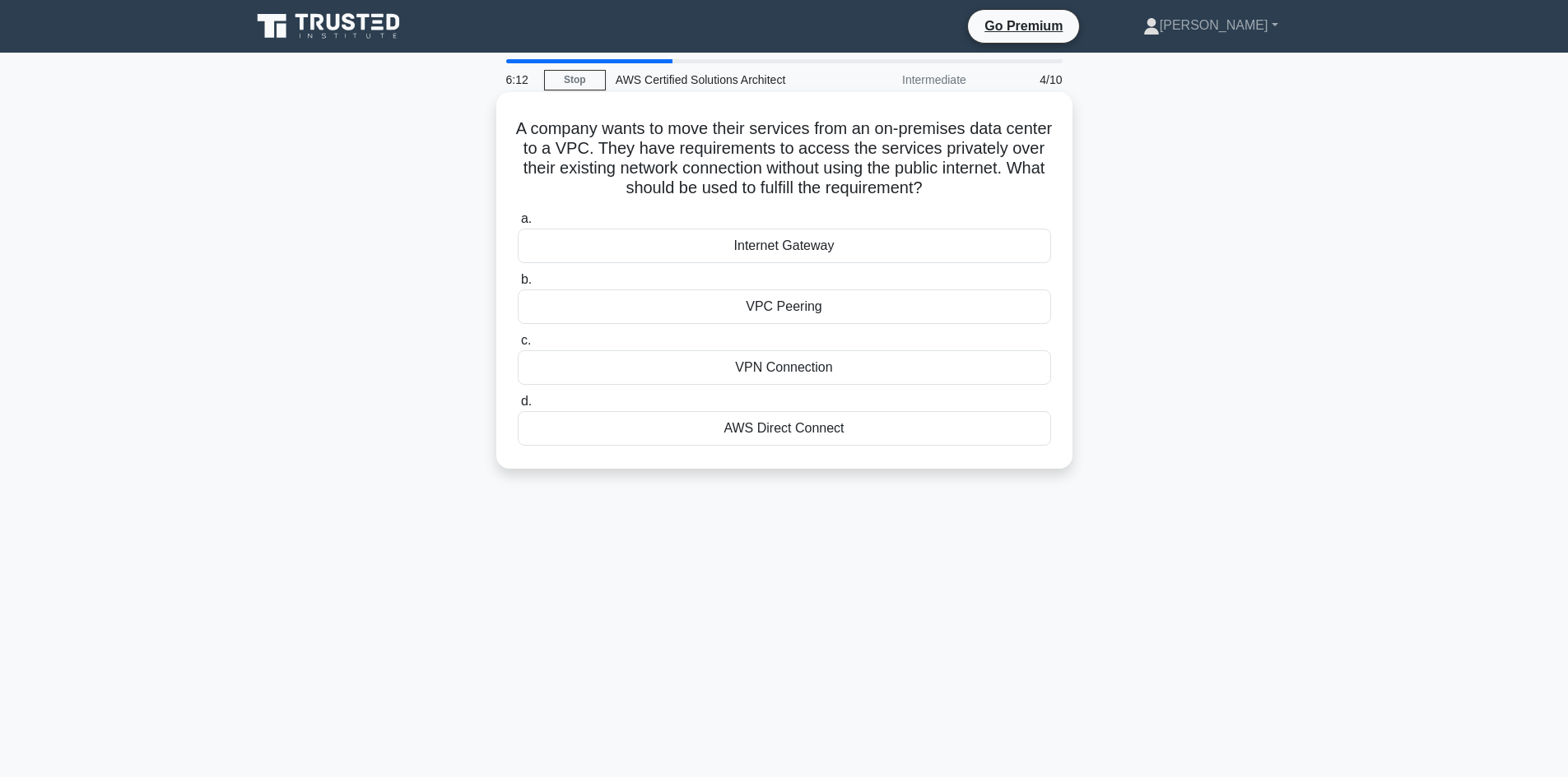
click at [811, 434] on div "AWS Direct Connect" at bounding box center [784, 428] width 533 height 34
click at [518, 407] on input "d. AWS Direct Connect" at bounding box center [518, 402] width 0 height 11
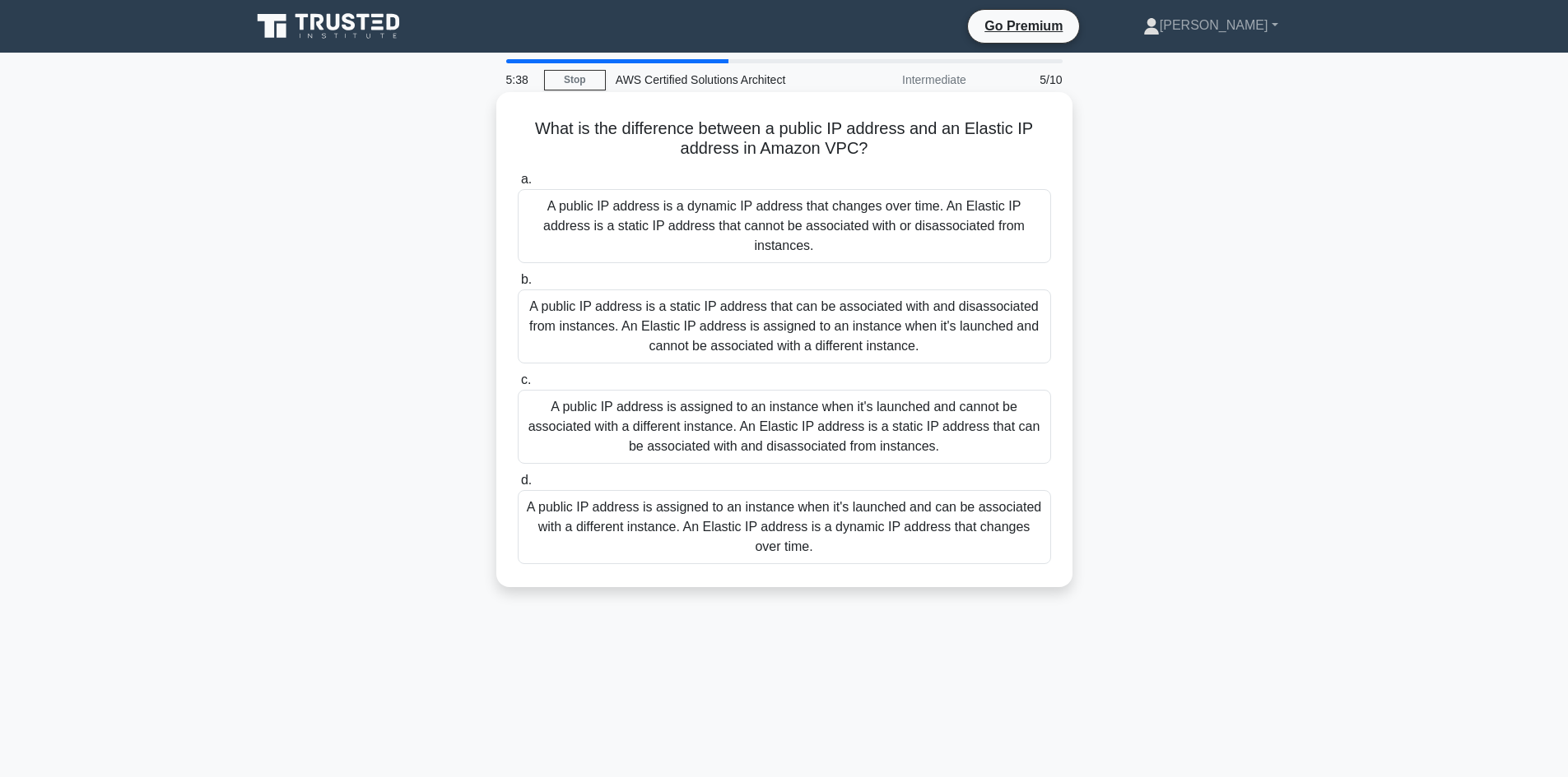
click at [856, 424] on div "A public IP address is assigned to an instance when it's launched and cannot be…" at bounding box center [784, 427] width 533 height 74
click at [518, 386] on input "c. A public IP address is assigned to an instance when it's launched and cannot…" at bounding box center [518, 380] width 0 height 11
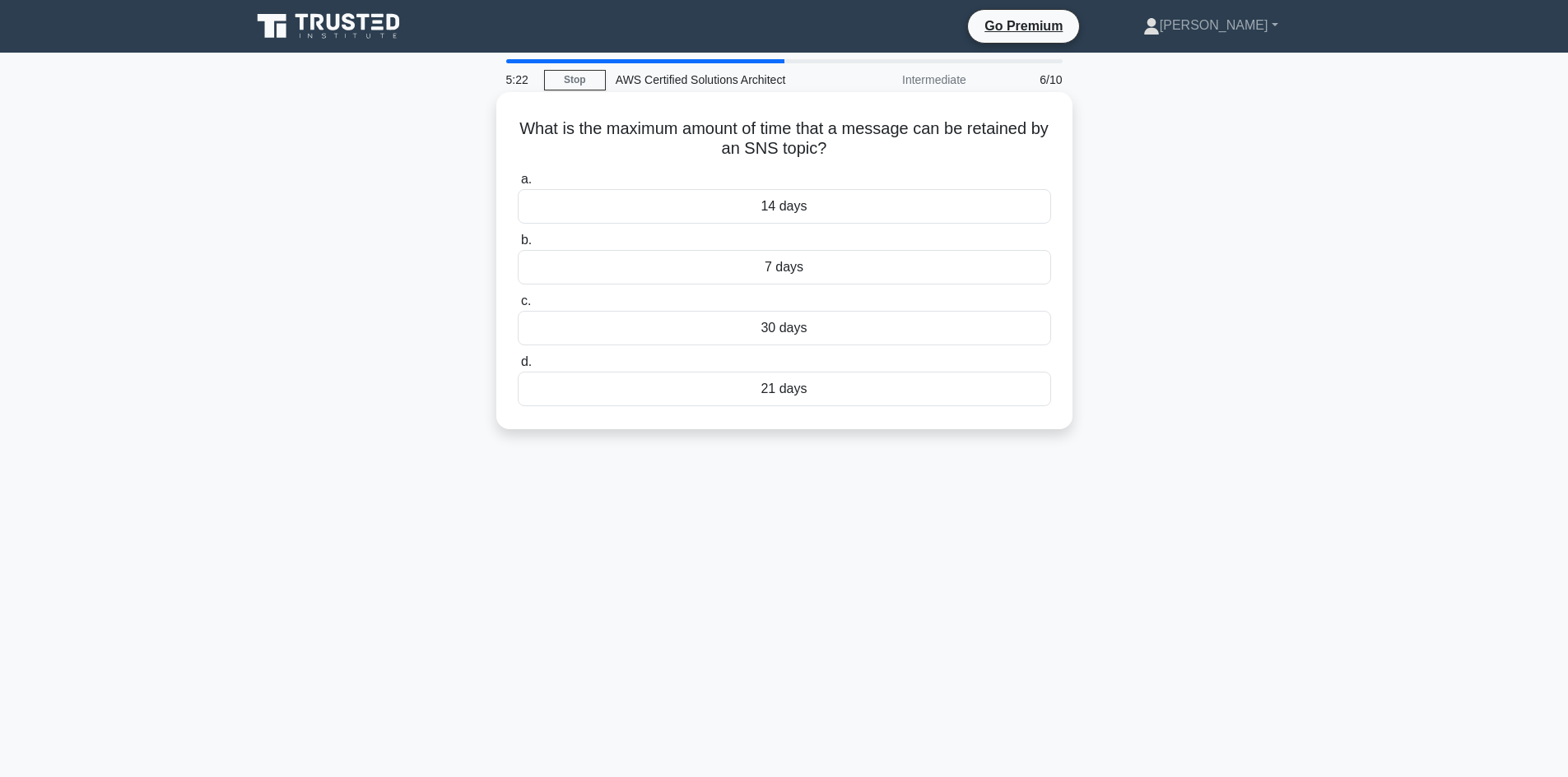
click at [801, 208] on div "14 days" at bounding box center [784, 206] width 533 height 34
click at [518, 185] on input "a. 14 days" at bounding box center [518, 179] width 0 height 11
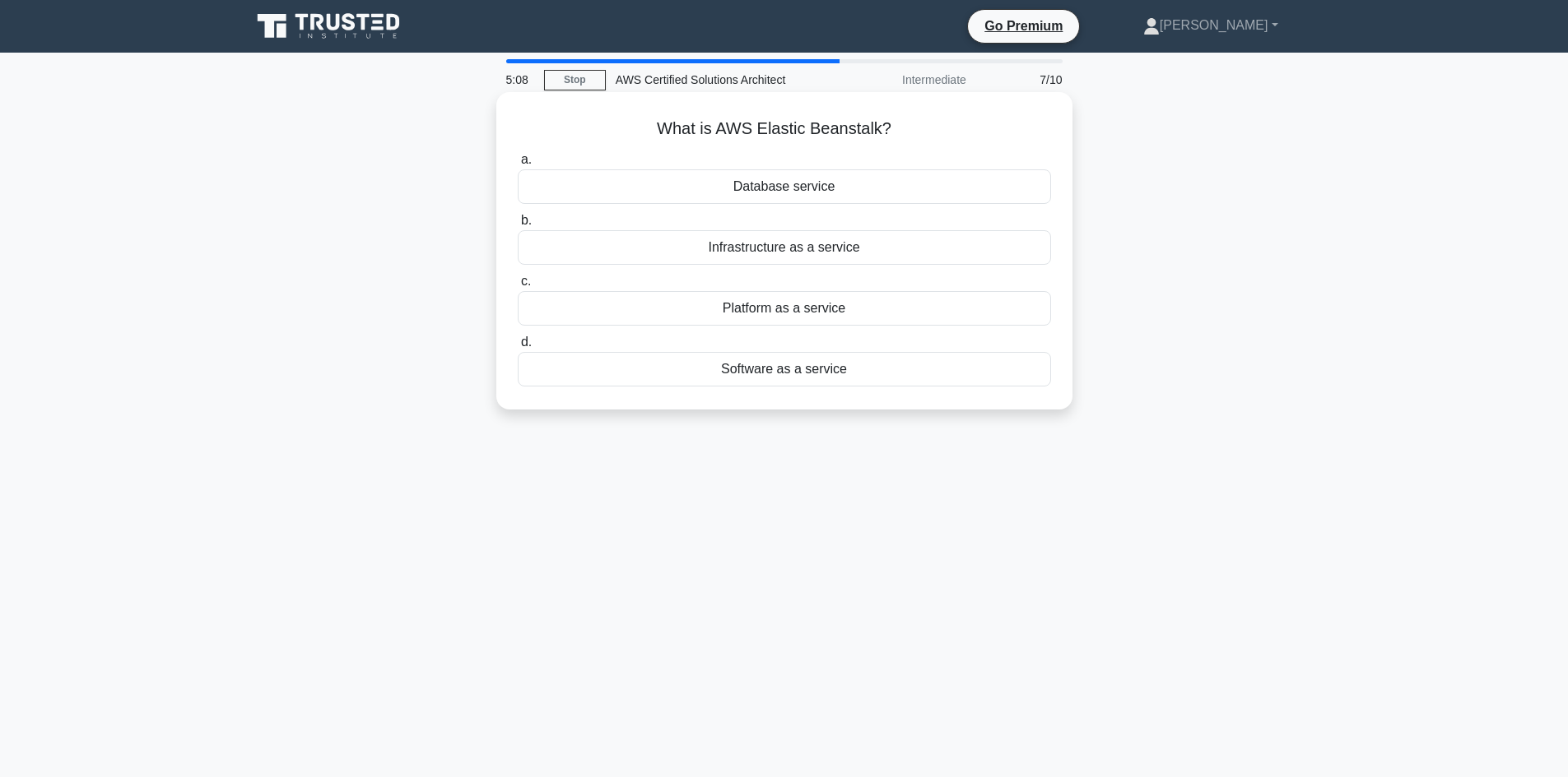
click at [776, 376] on div "Software as a service" at bounding box center [784, 368] width 533 height 34
click at [518, 348] on input "d. Software as a service" at bounding box center [518, 343] width 0 height 11
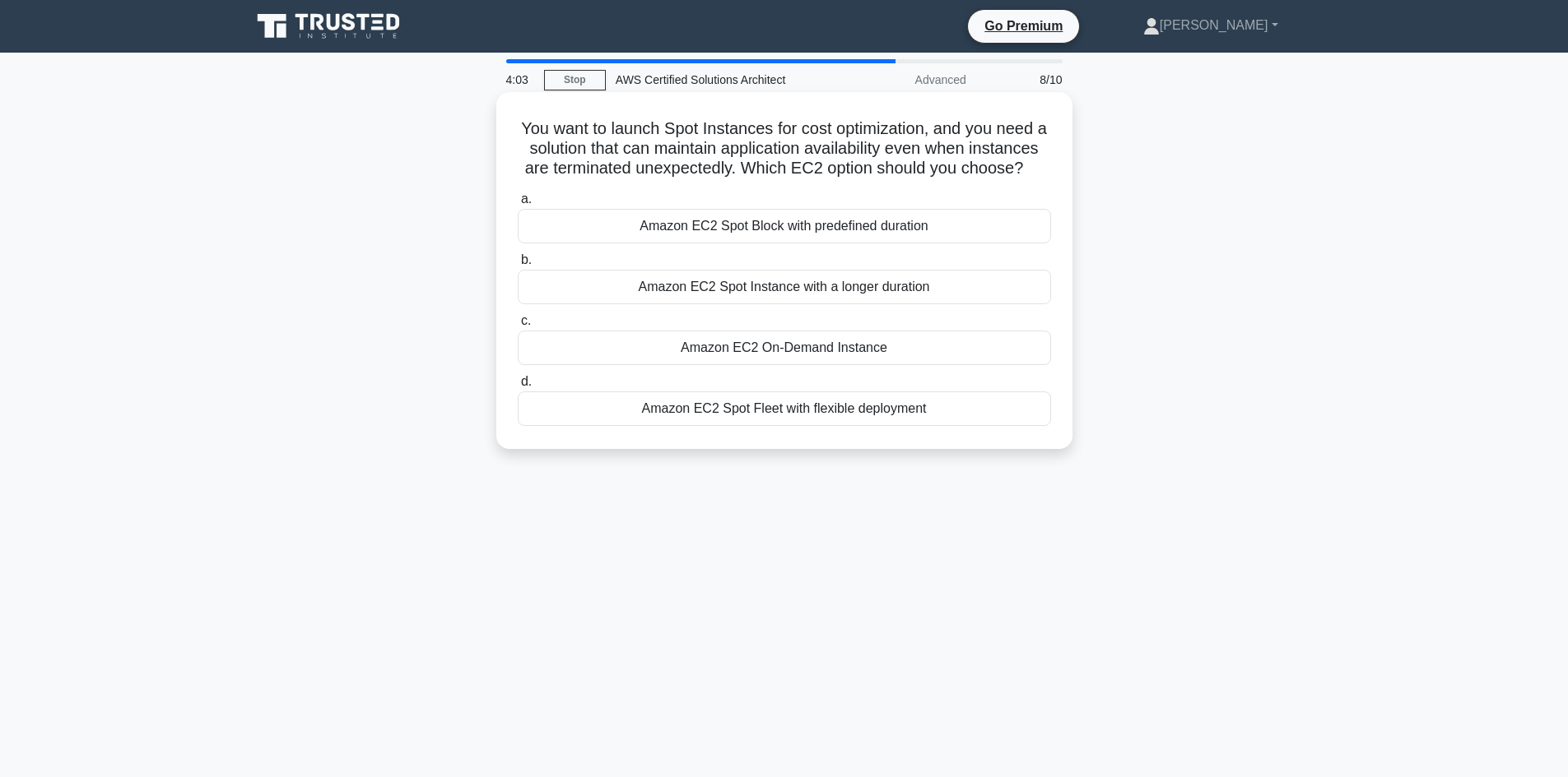
click at [716, 365] on div "Amazon EC2 On-Demand Instance" at bounding box center [784, 348] width 533 height 34
click at [518, 327] on input "c. Amazon EC2 On-Demand Instance" at bounding box center [518, 321] width 0 height 11
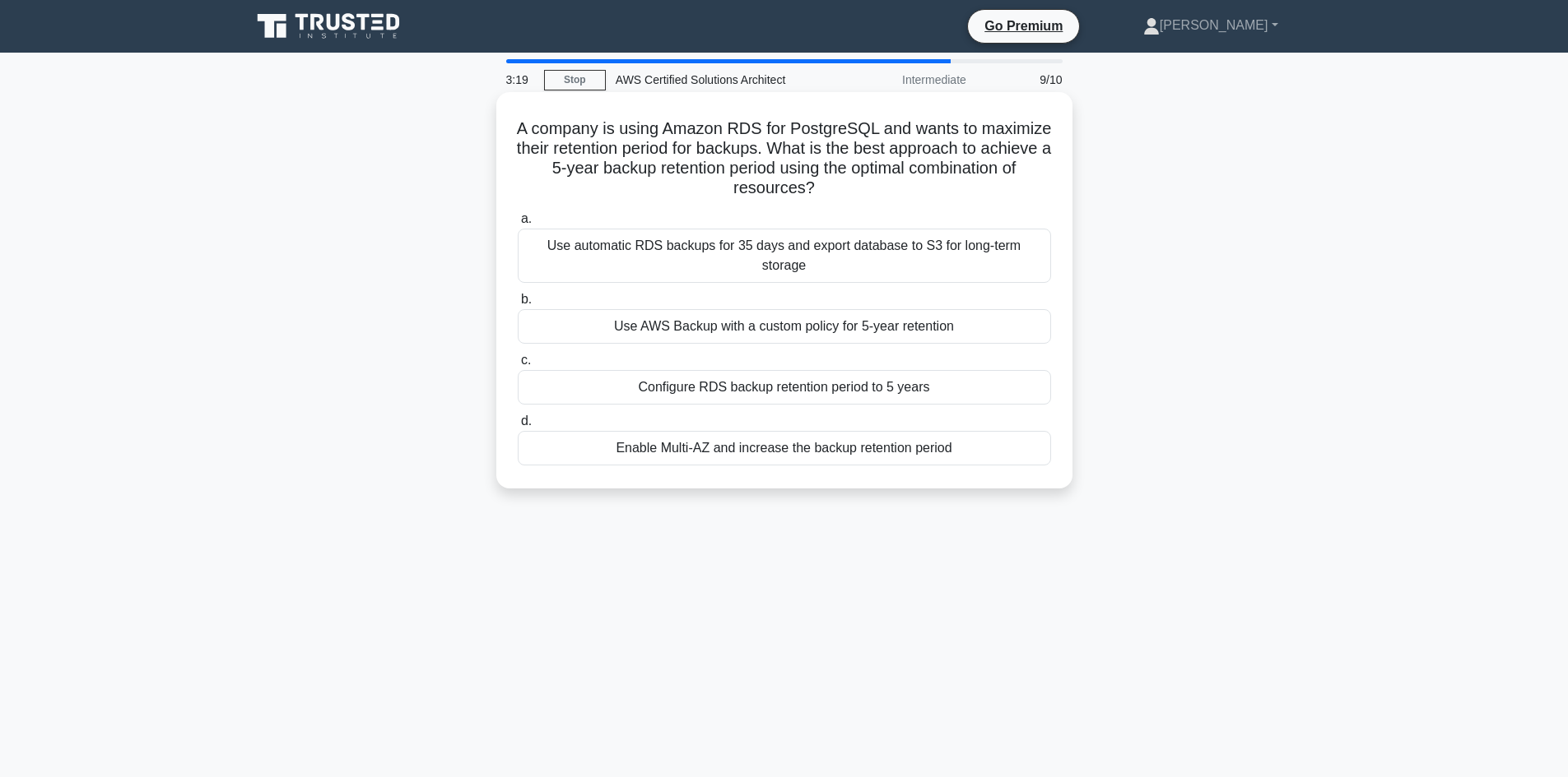
click at [706, 249] on div "Use automatic RDS backups for 35 days and export database to S3 for long-term s…" at bounding box center [784, 255] width 533 height 54
click at [518, 224] on input "a. Use automatic RDS backups for 35 days and export database to S3 for long-ter…" at bounding box center [518, 219] width 0 height 11
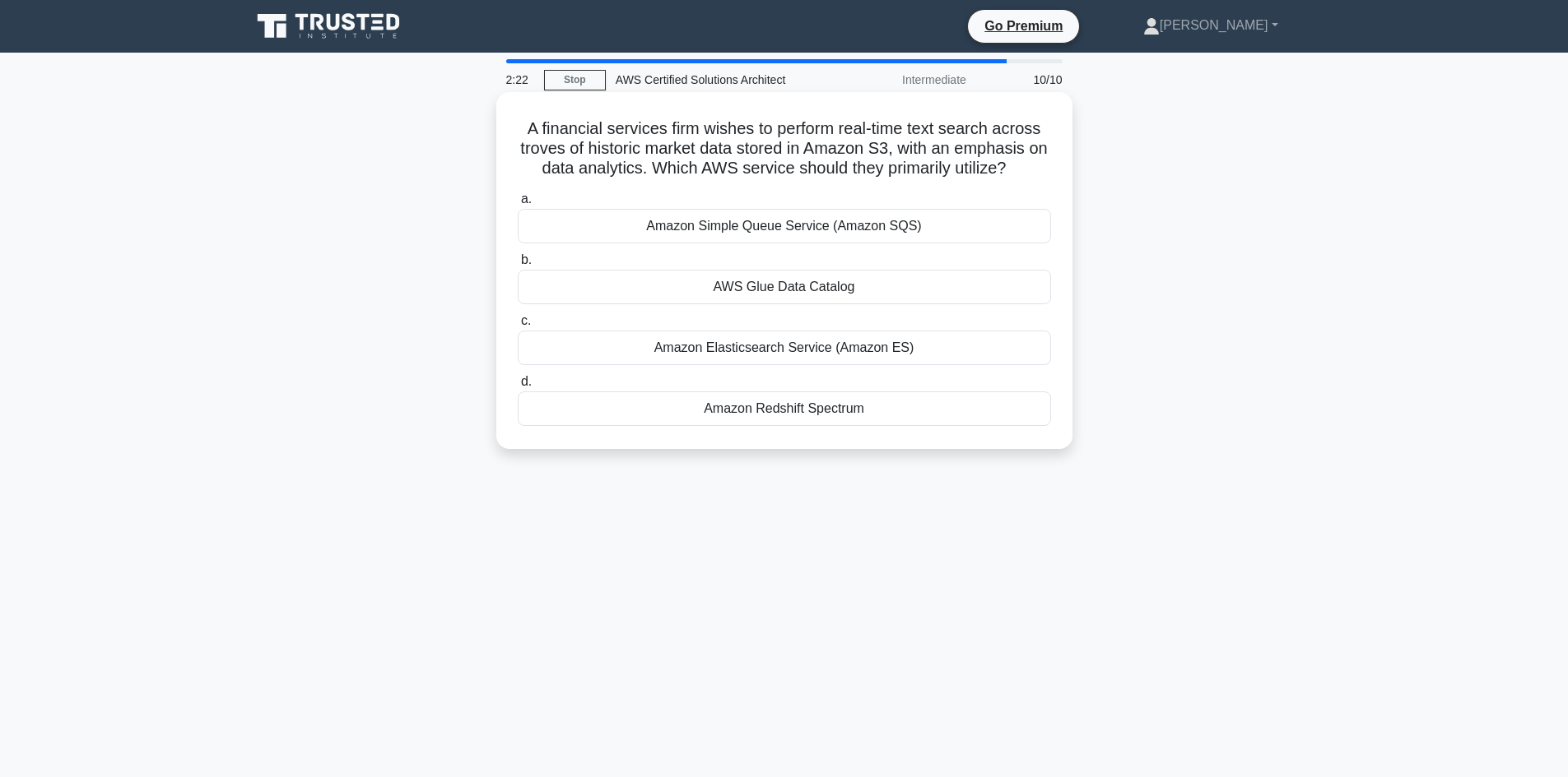
click at [744, 412] on div "Amazon Redshift Spectrum" at bounding box center [784, 409] width 533 height 34
click at [518, 388] on input "d. Amazon Redshift Spectrum" at bounding box center [518, 382] width 0 height 11
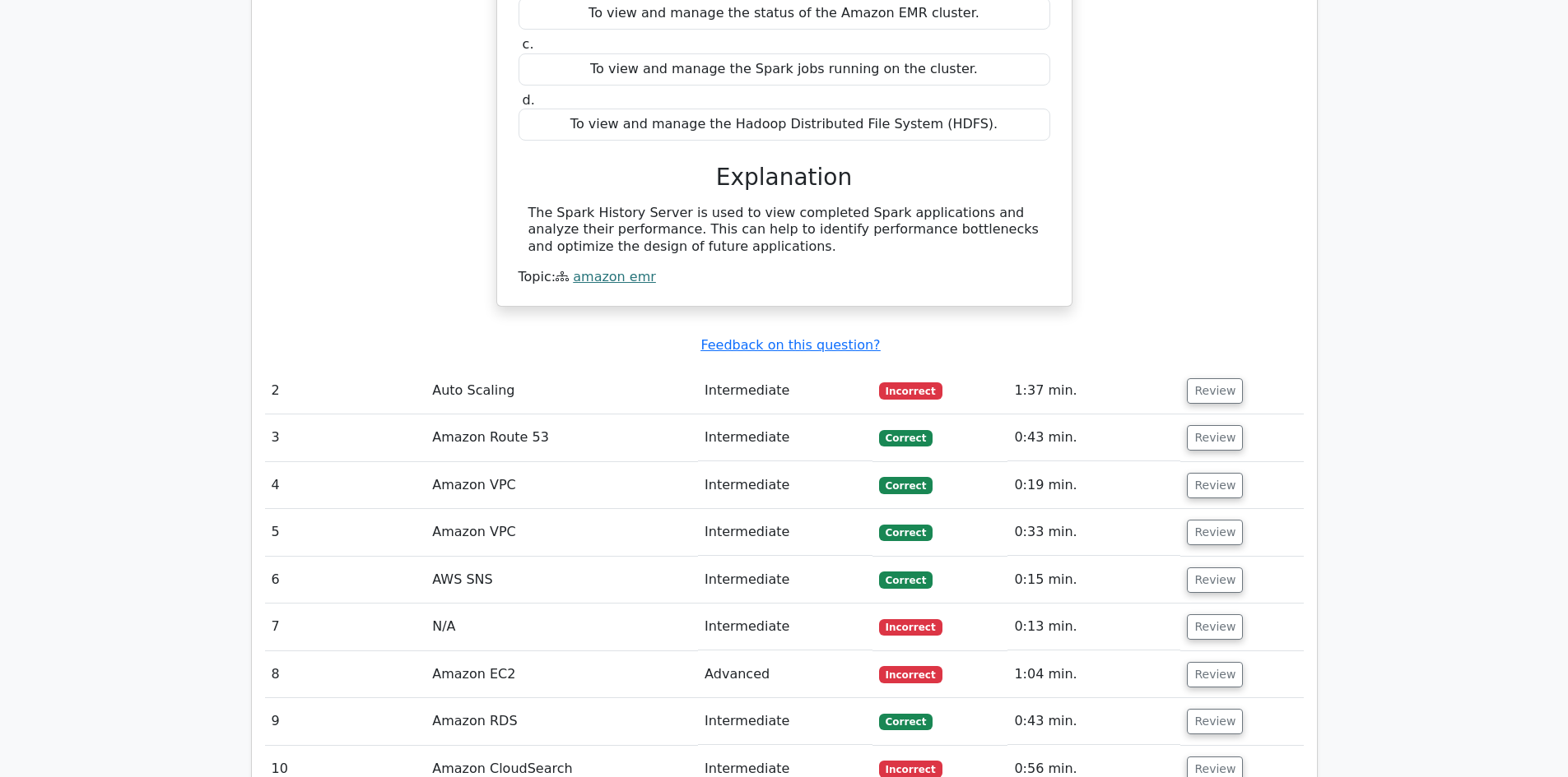
scroll to position [1810, 0]
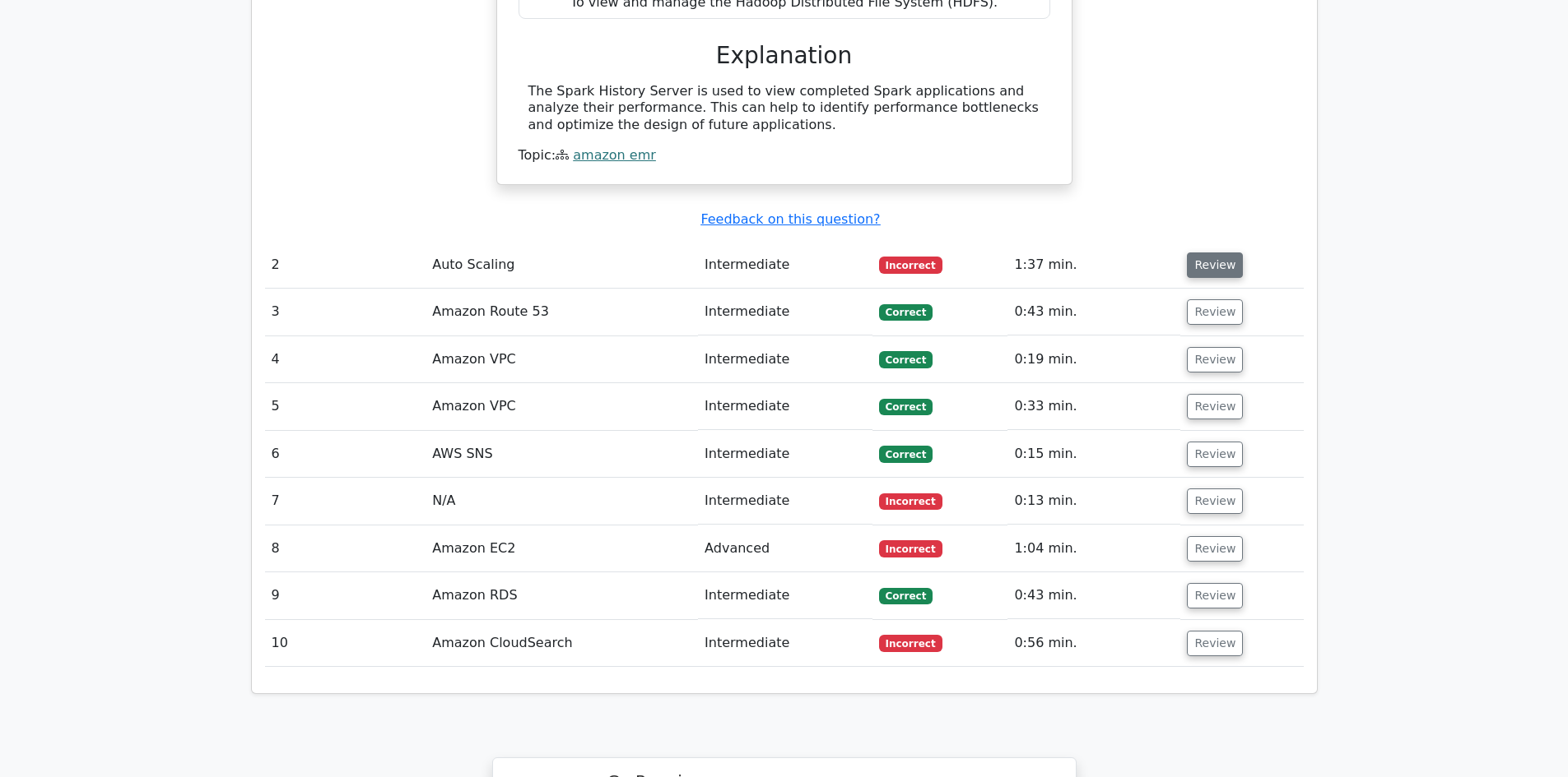
click at [1201, 253] on button "Review" at bounding box center [1214, 265] width 56 height 26
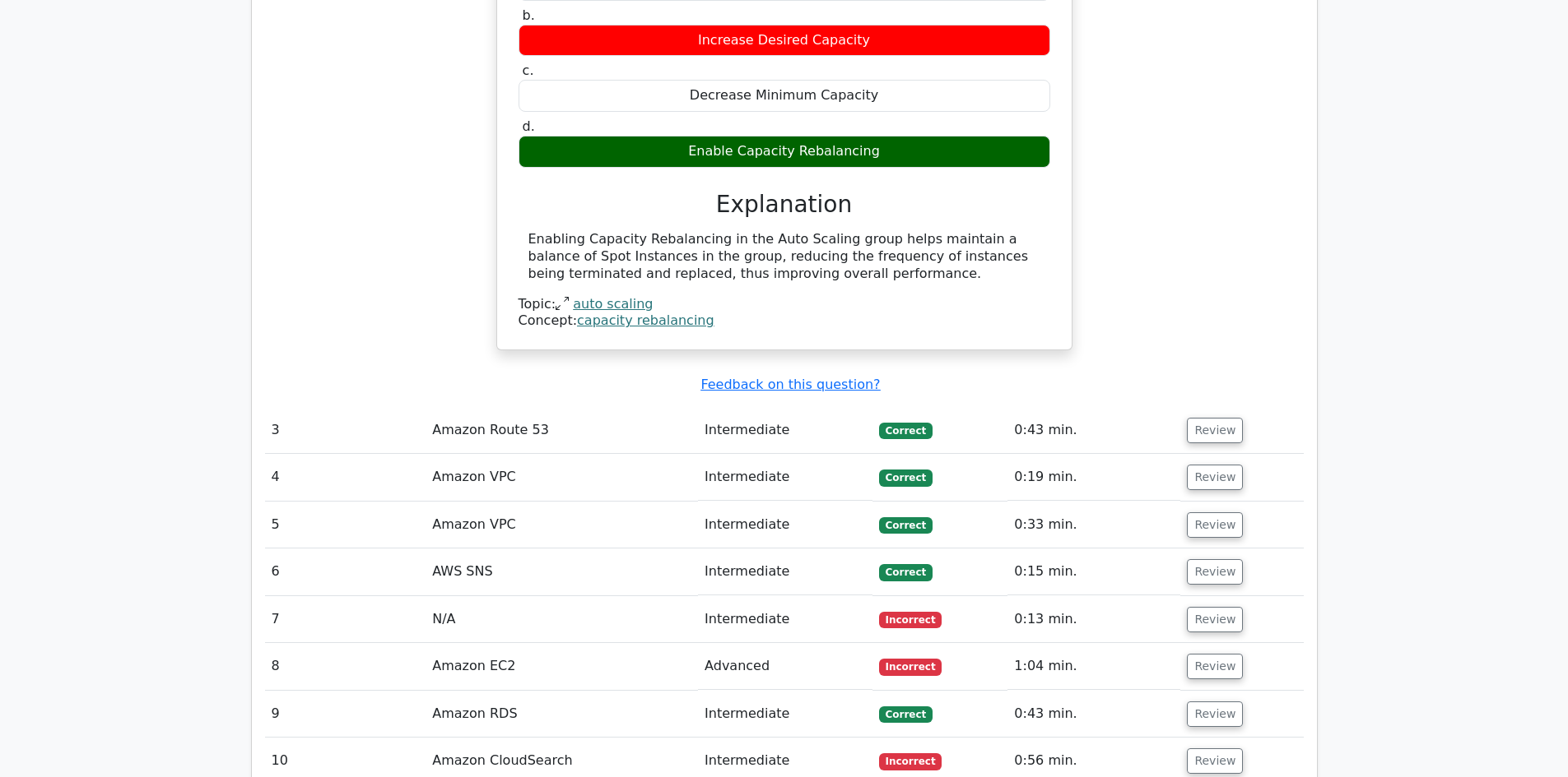
scroll to position [2303, 0]
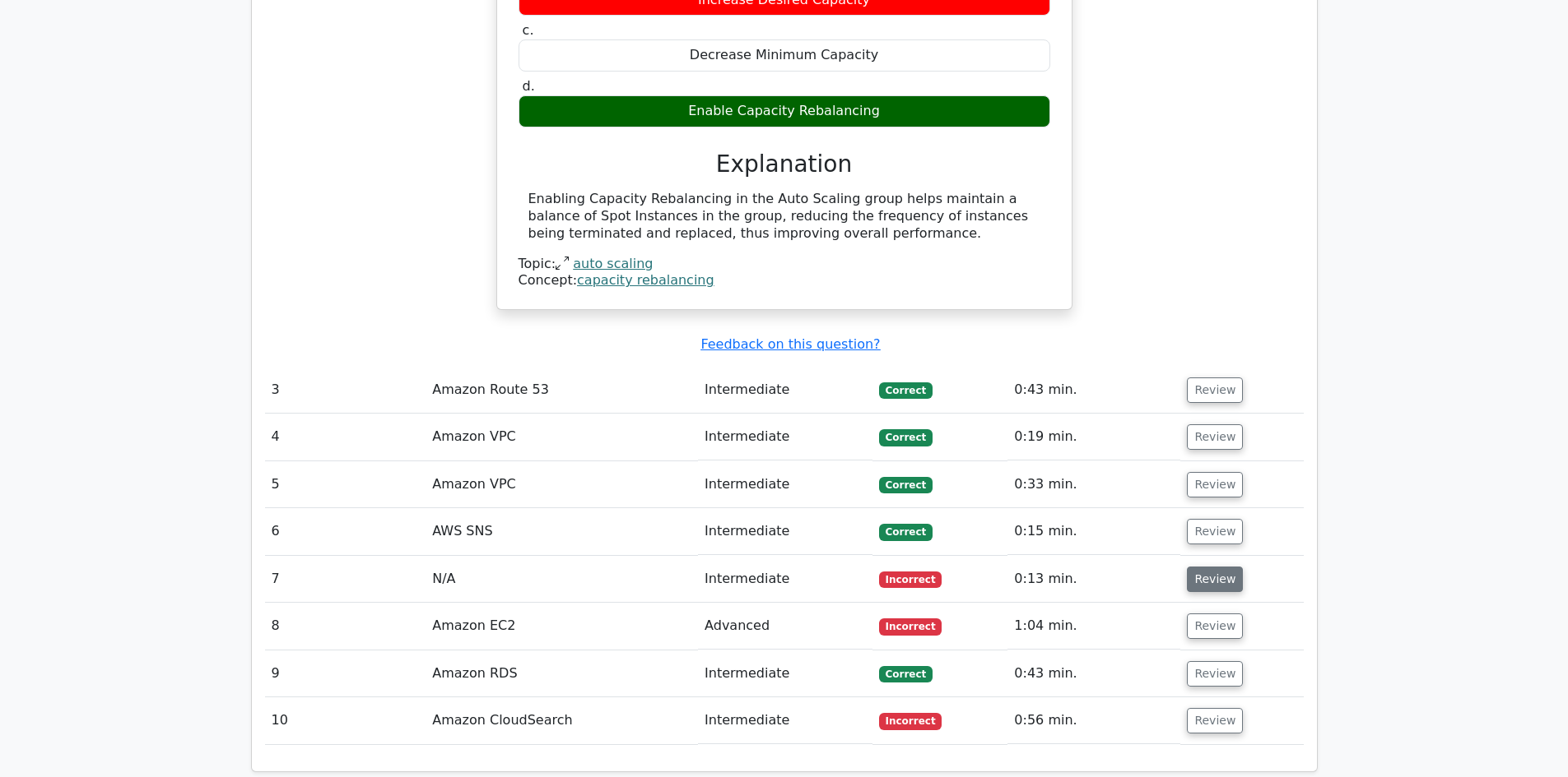
click at [1209, 567] on button "Review" at bounding box center [1214, 579] width 56 height 26
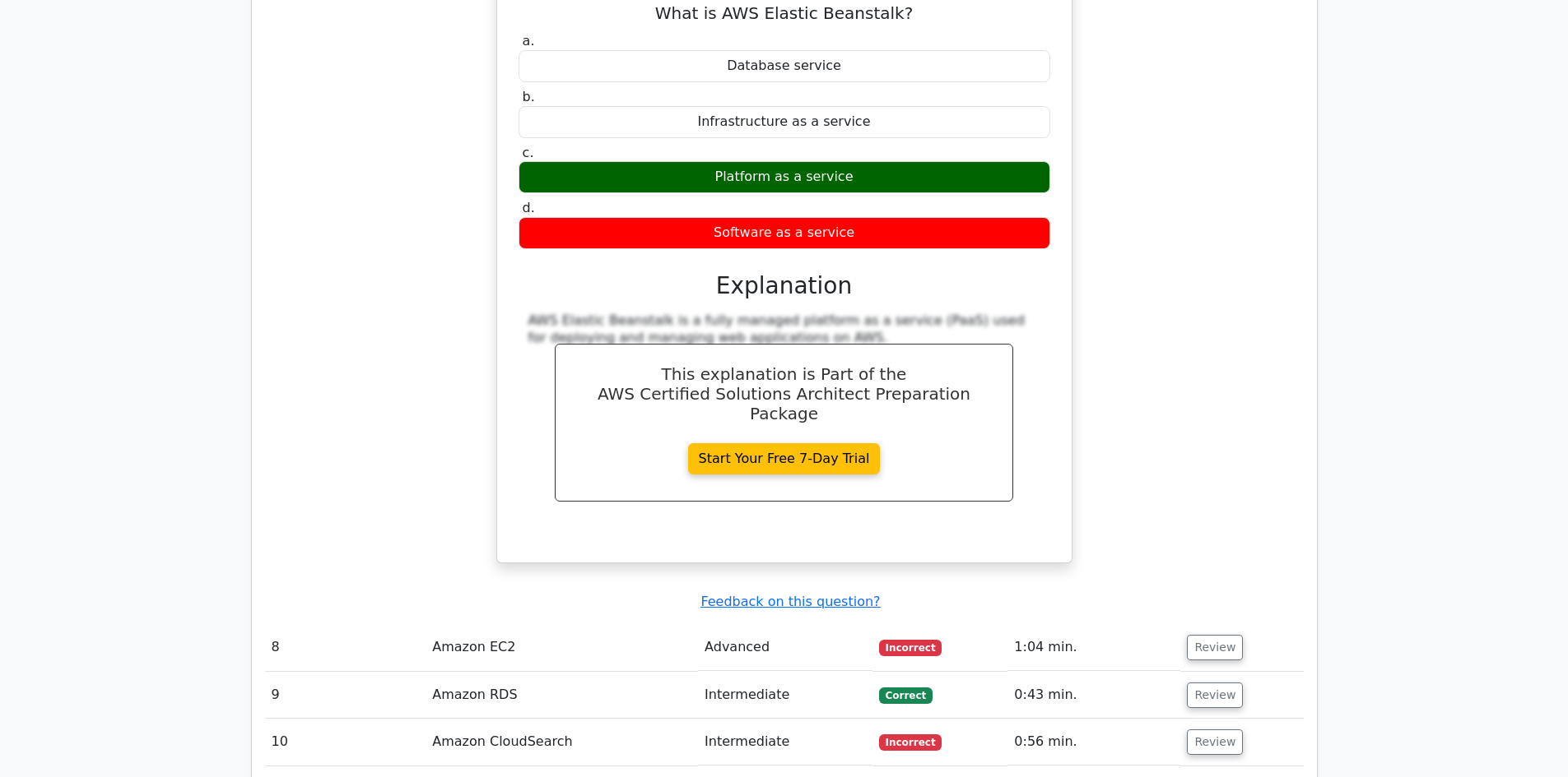
scroll to position [3044, 0]
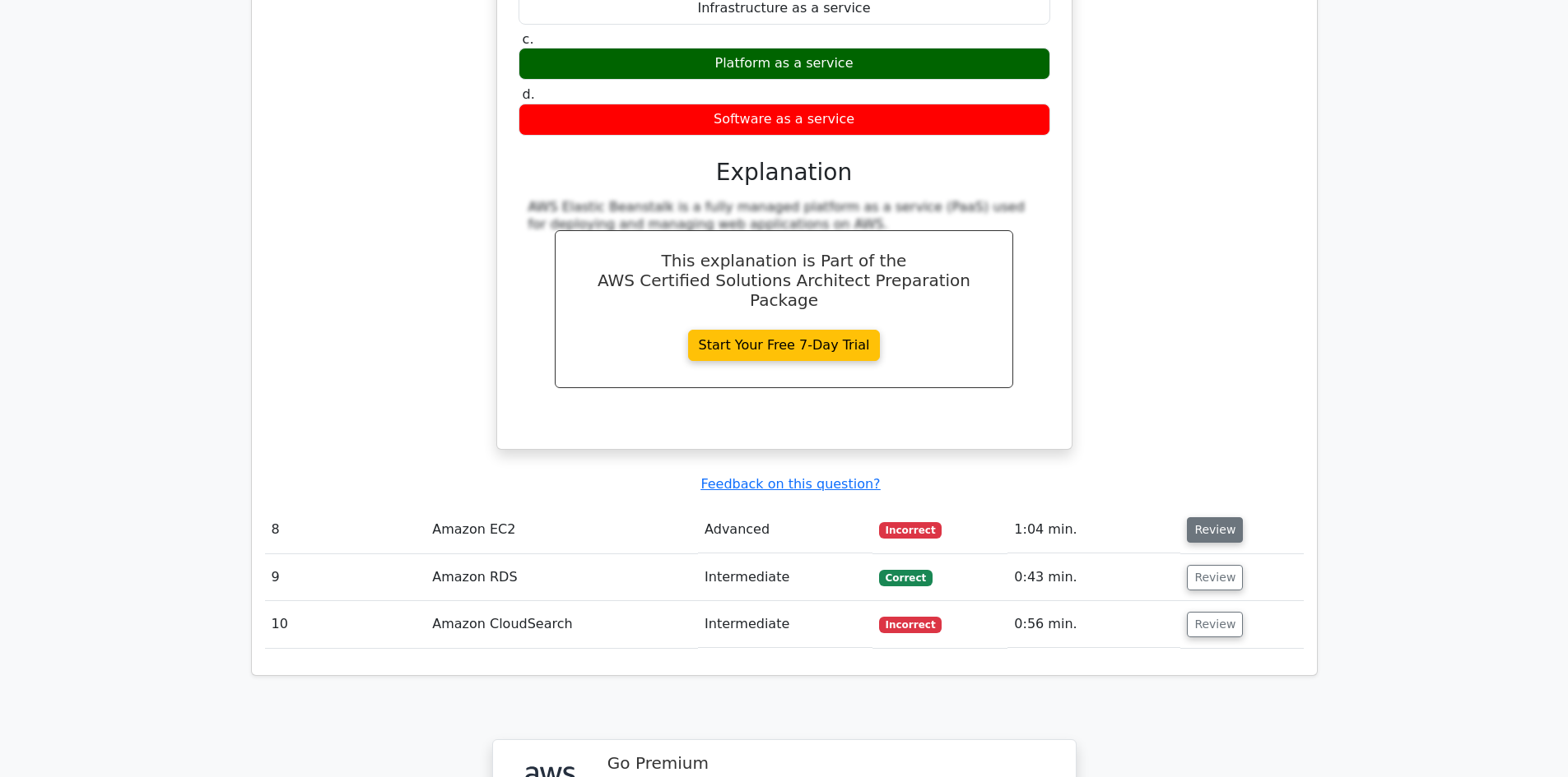
click at [1201, 518] on button "Review" at bounding box center [1214, 530] width 56 height 26
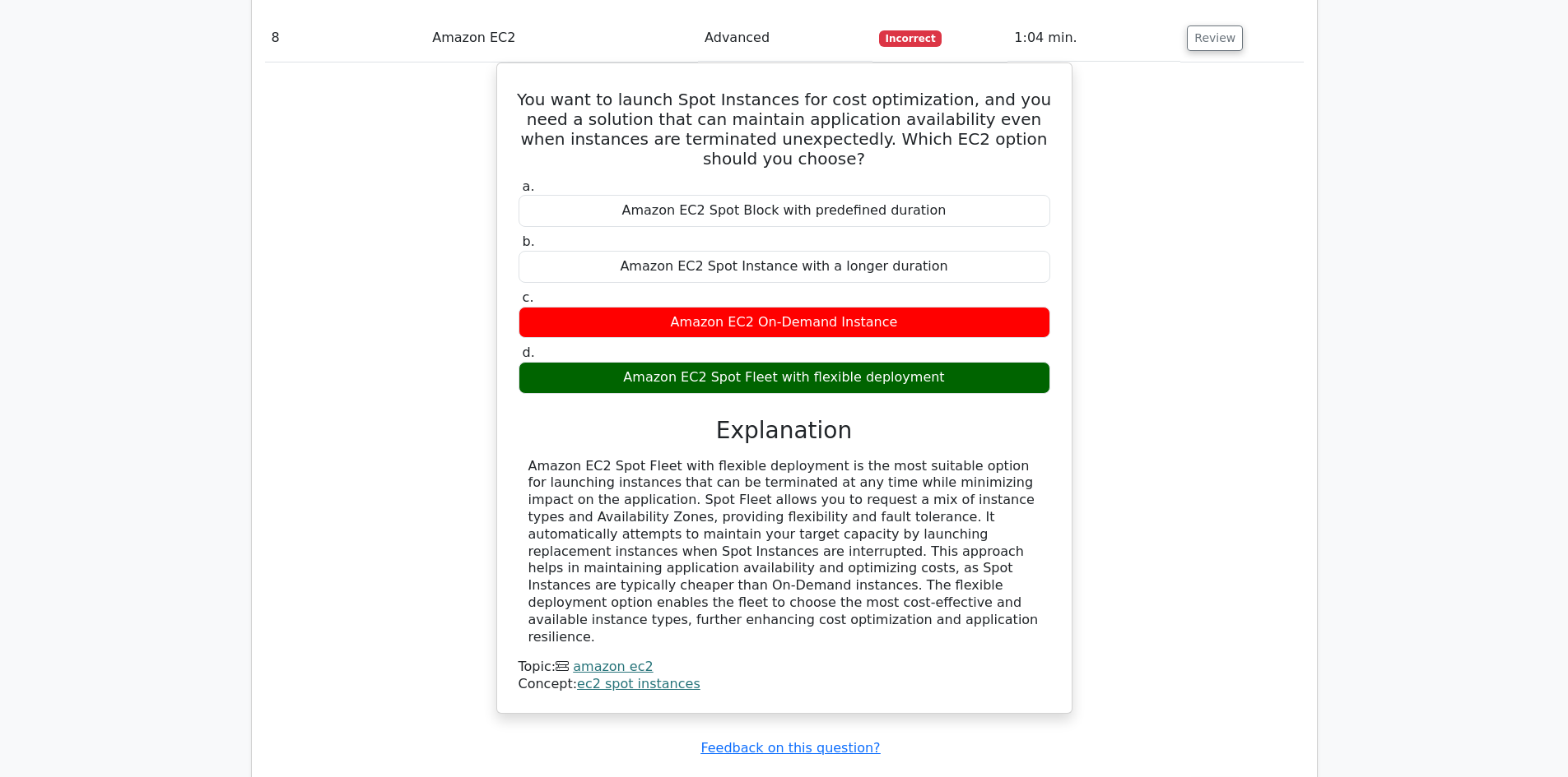
scroll to position [3537, 0]
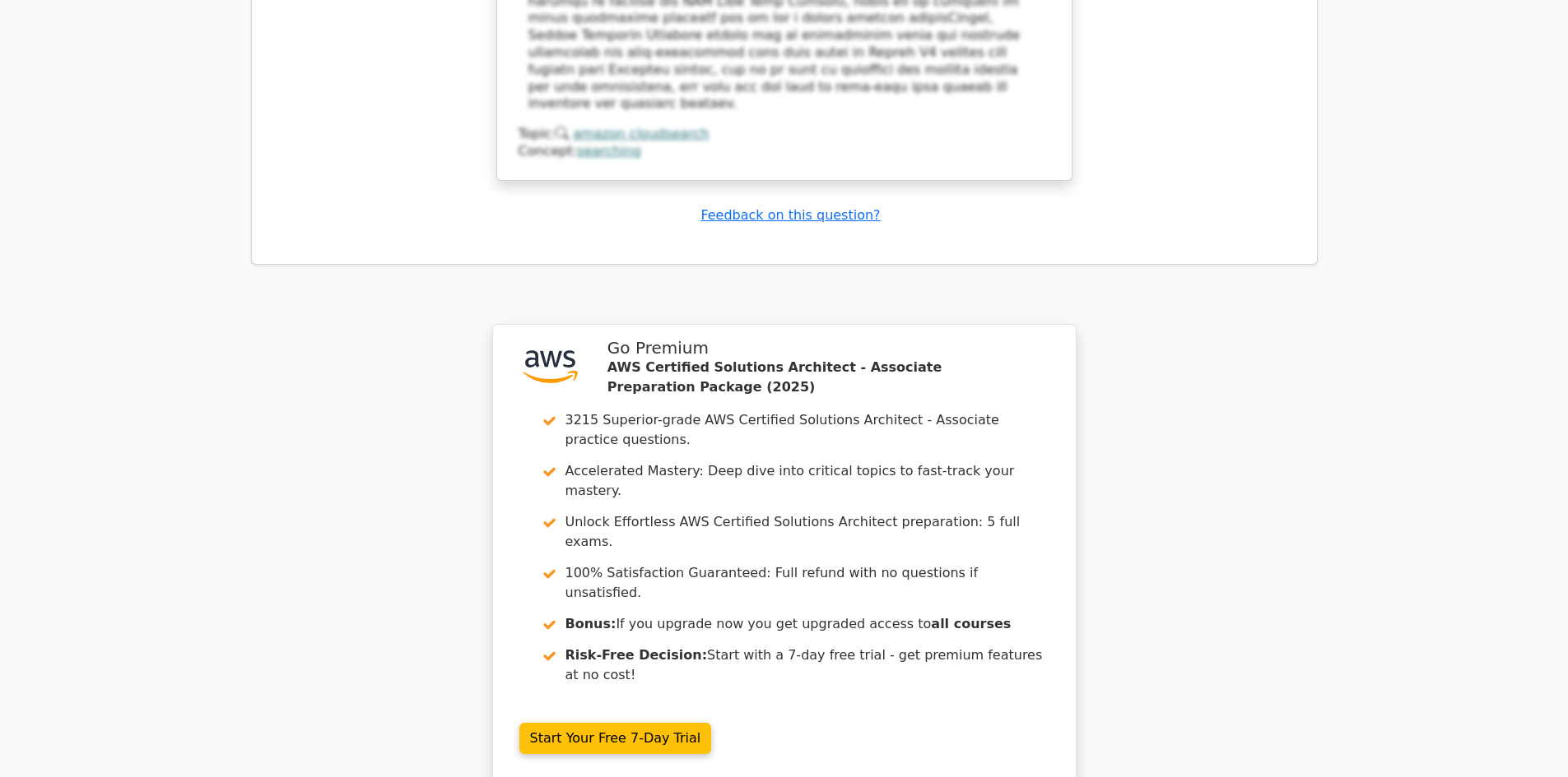
scroll to position [5018, 0]
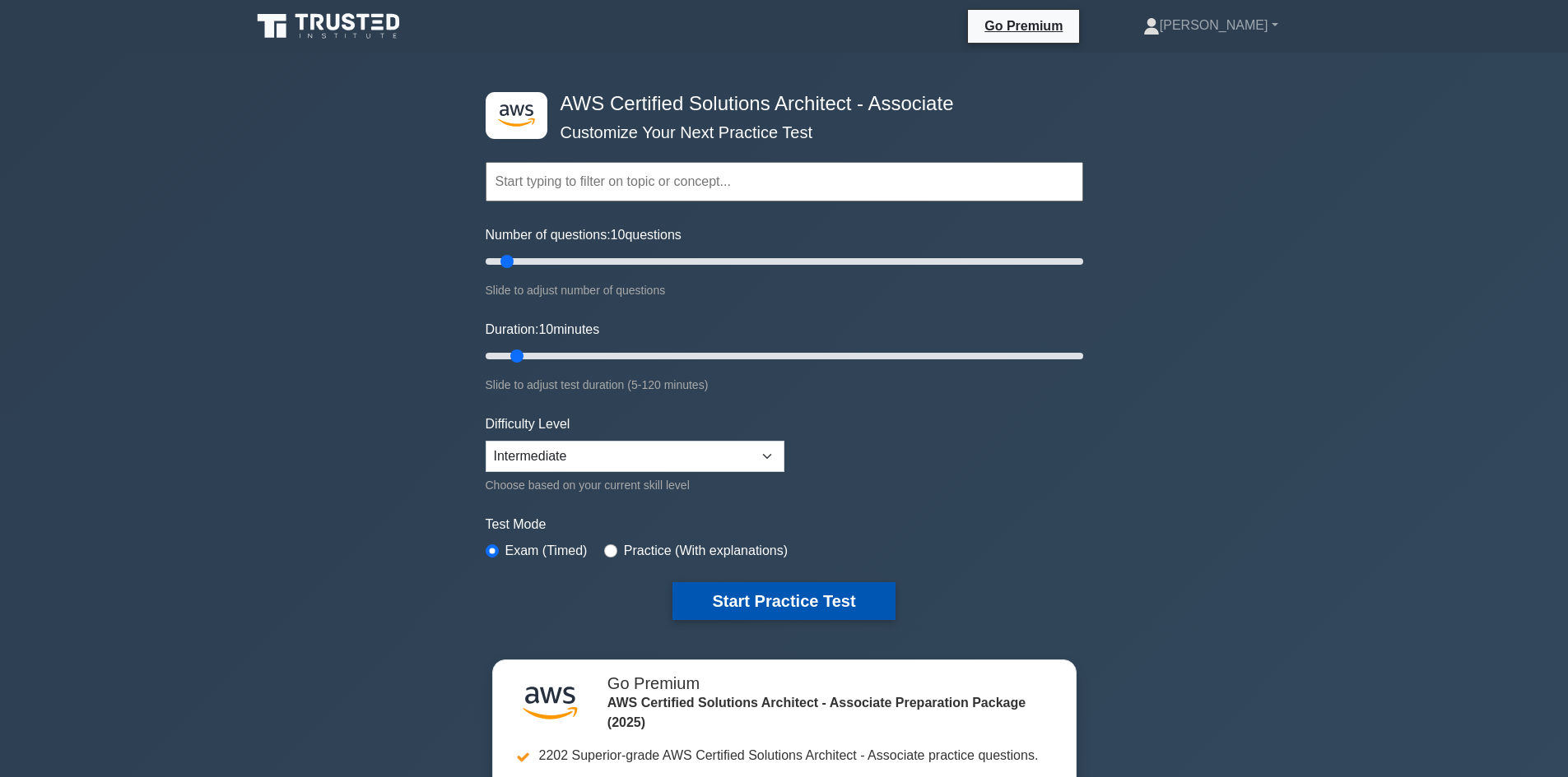
click at [761, 591] on button "Start Practice Test" at bounding box center [783, 601] width 222 height 38
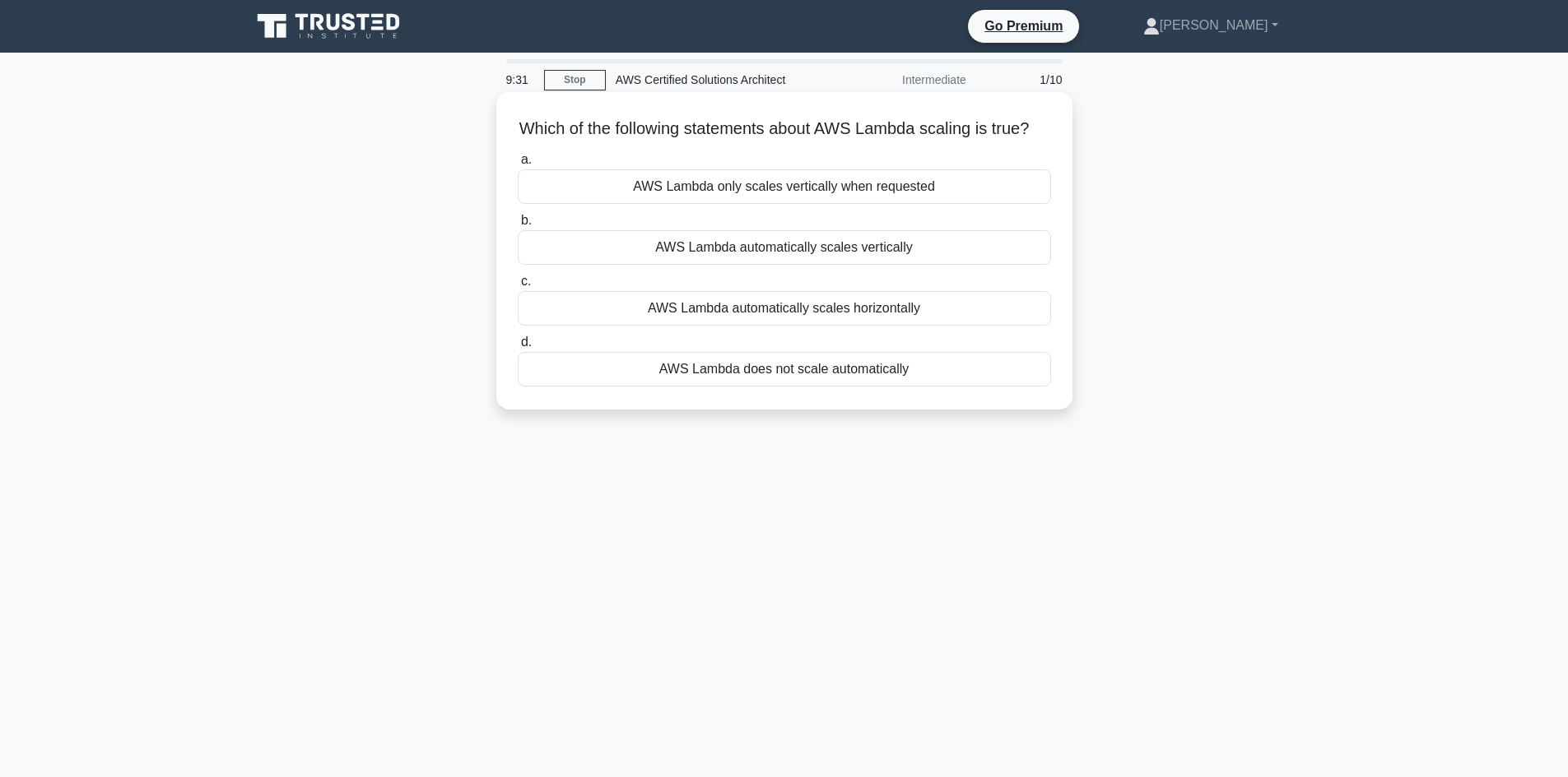
click at [810, 265] on div "AWS Lambda automatically scales vertically" at bounding box center [784, 247] width 533 height 34
click at [518, 226] on input "b. AWS Lambda automatically scales vertically" at bounding box center [518, 221] width 0 height 11
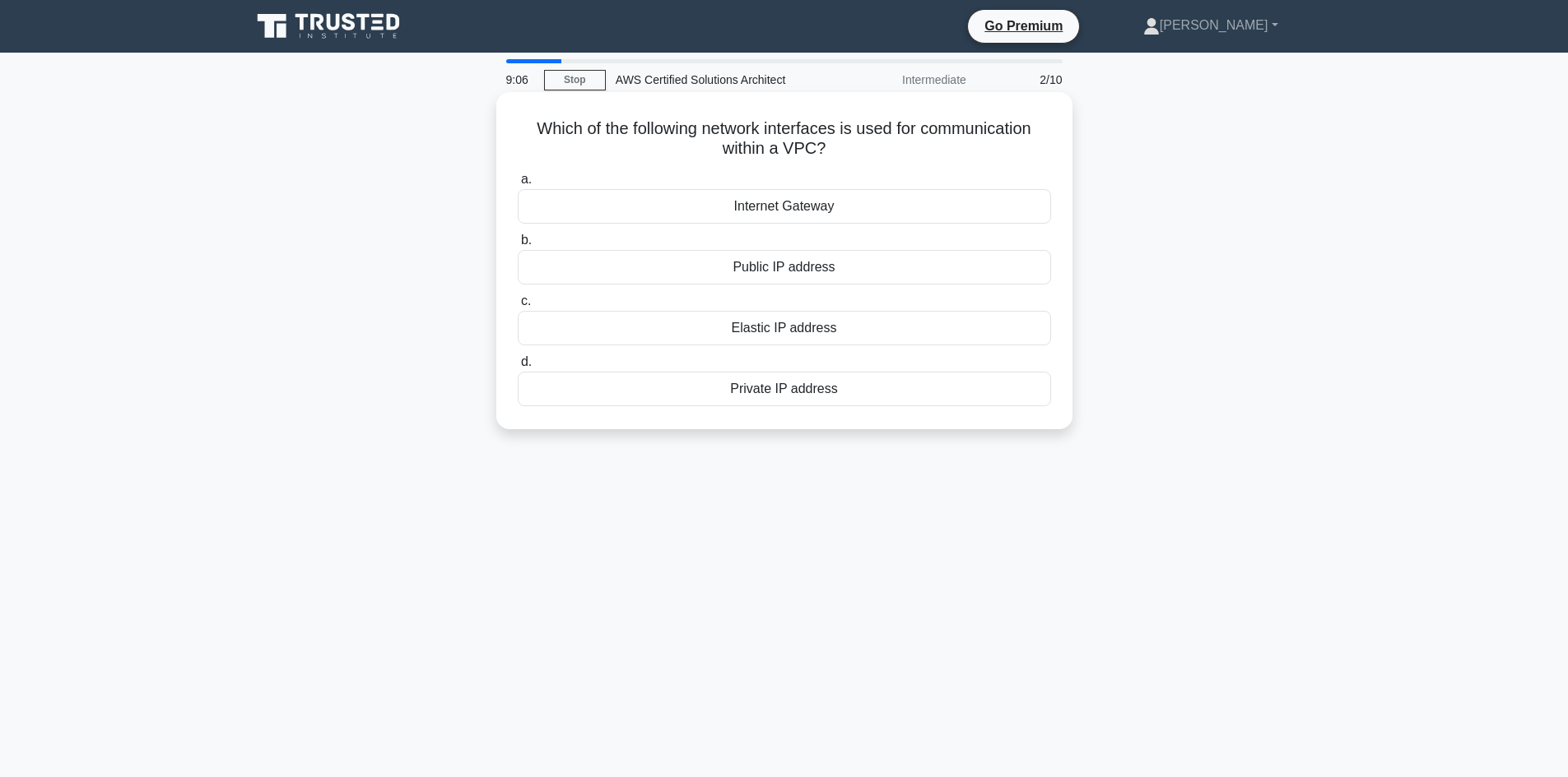
click at [819, 390] on div "Private IP address" at bounding box center [784, 388] width 533 height 34
click at [518, 368] on input "d. Private IP address" at bounding box center [518, 362] width 0 height 11
click at [803, 204] on div "Amazon Glacier" at bounding box center [784, 206] width 533 height 34
click at [518, 185] on input "a. Amazon Glacier" at bounding box center [518, 179] width 0 height 11
click at [856, 203] on div "Amazon SNS" at bounding box center [784, 206] width 533 height 34
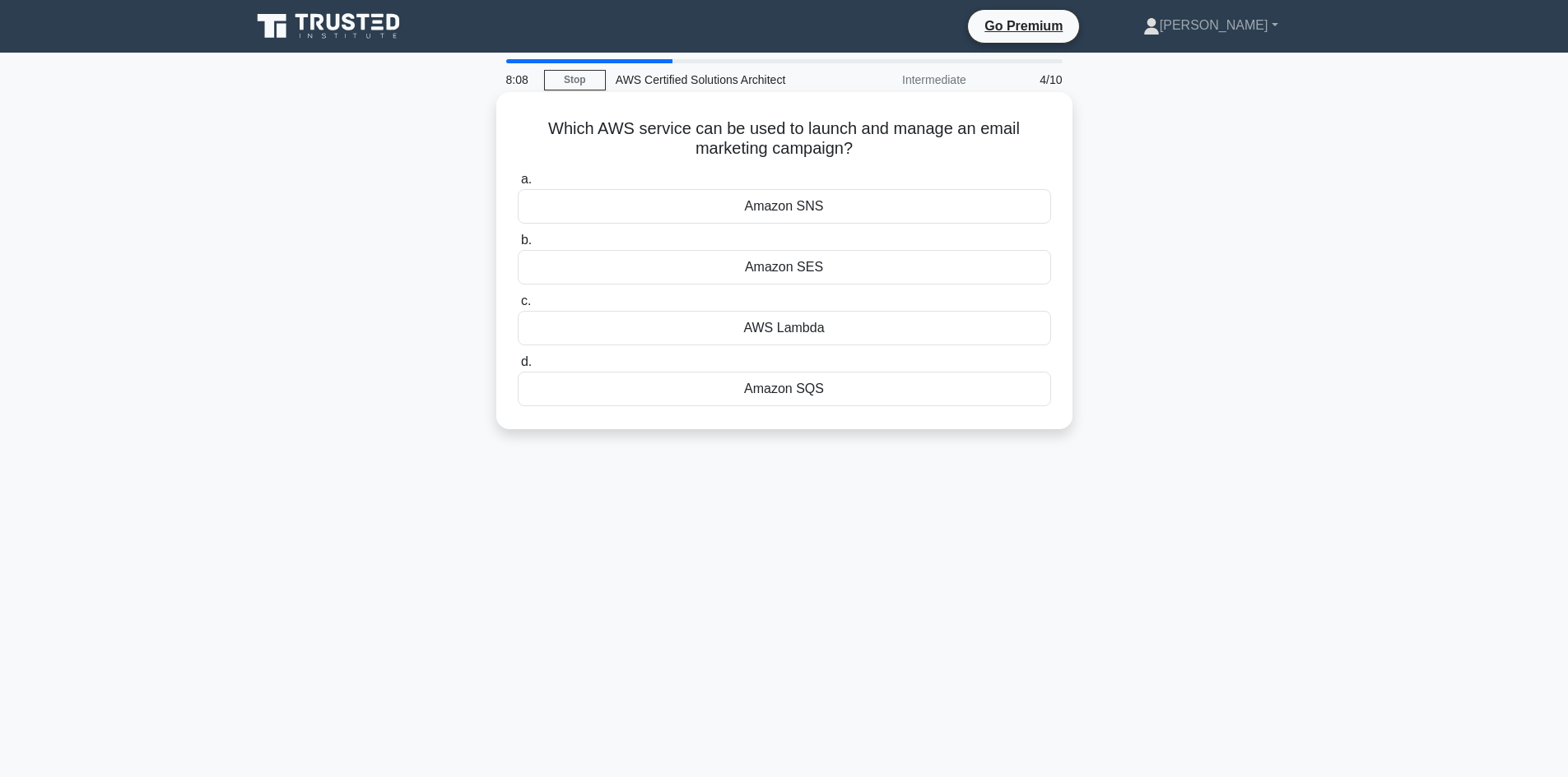
click at [518, 185] on input "a. Amazon SNS" at bounding box center [518, 179] width 0 height 11
click at [797, 332] on div "map" at bounding box center [784, 328] width 533 height 34
click at [518, 307] on input "c. map" at bounding box center [518, 301] width 0 height 11
click at [848, 269] on div "Using Reserved Instances" at bounding box center [784, 267] width 533 height 34
click at [518, 246] on input "b. Using Reserved Instances" at bounding box center [518, 240] width 0 height 11
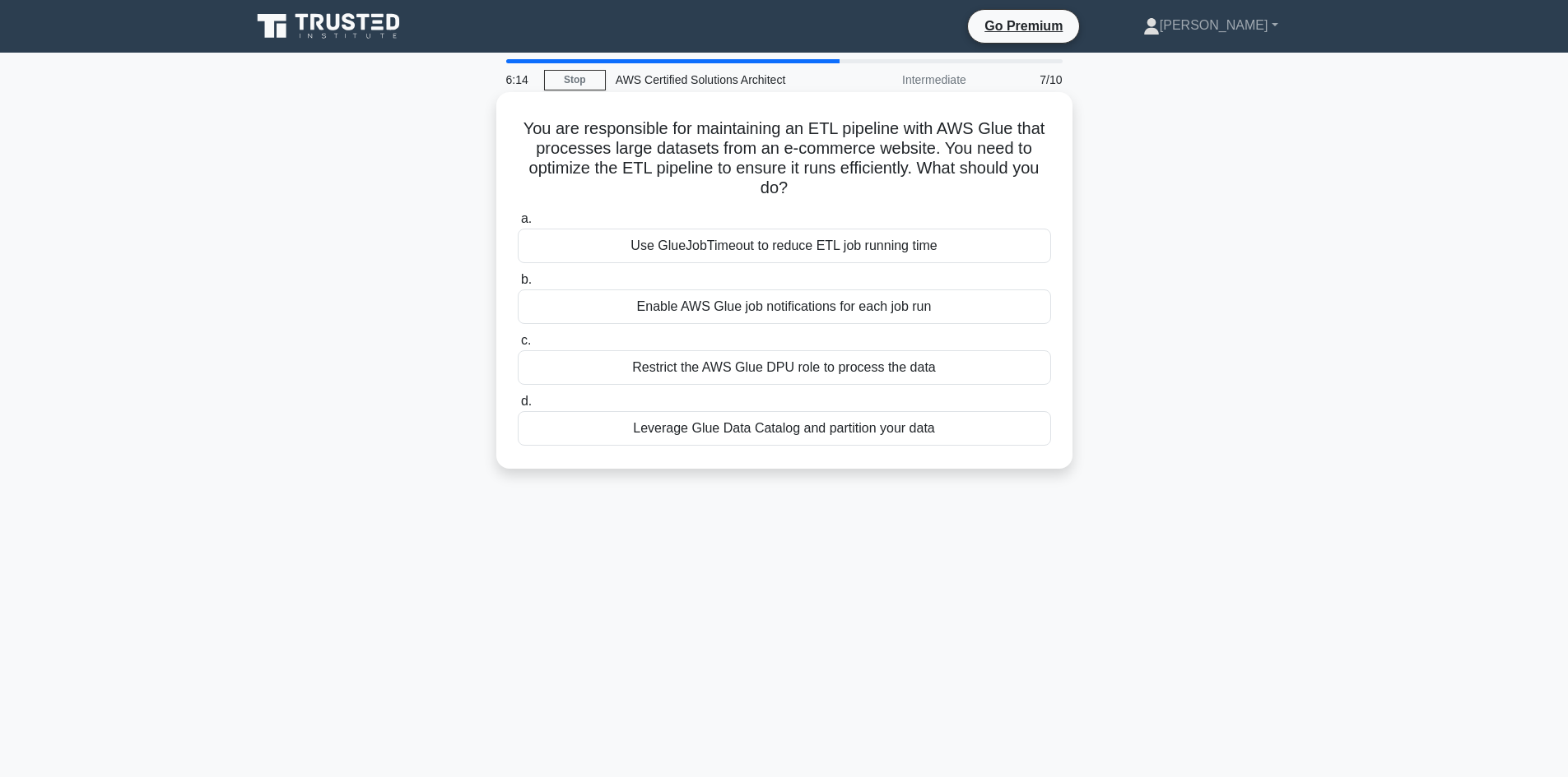
click at [867, 434] on div "Leverage Glue Data Catalog and partition your data" at bounding box center [784, 428] width 533 height 34
click at [518, 407] on input "d. Leverage Glue Data Catalog and partition your data" at bounding box center [518, 402] width 0 height 11
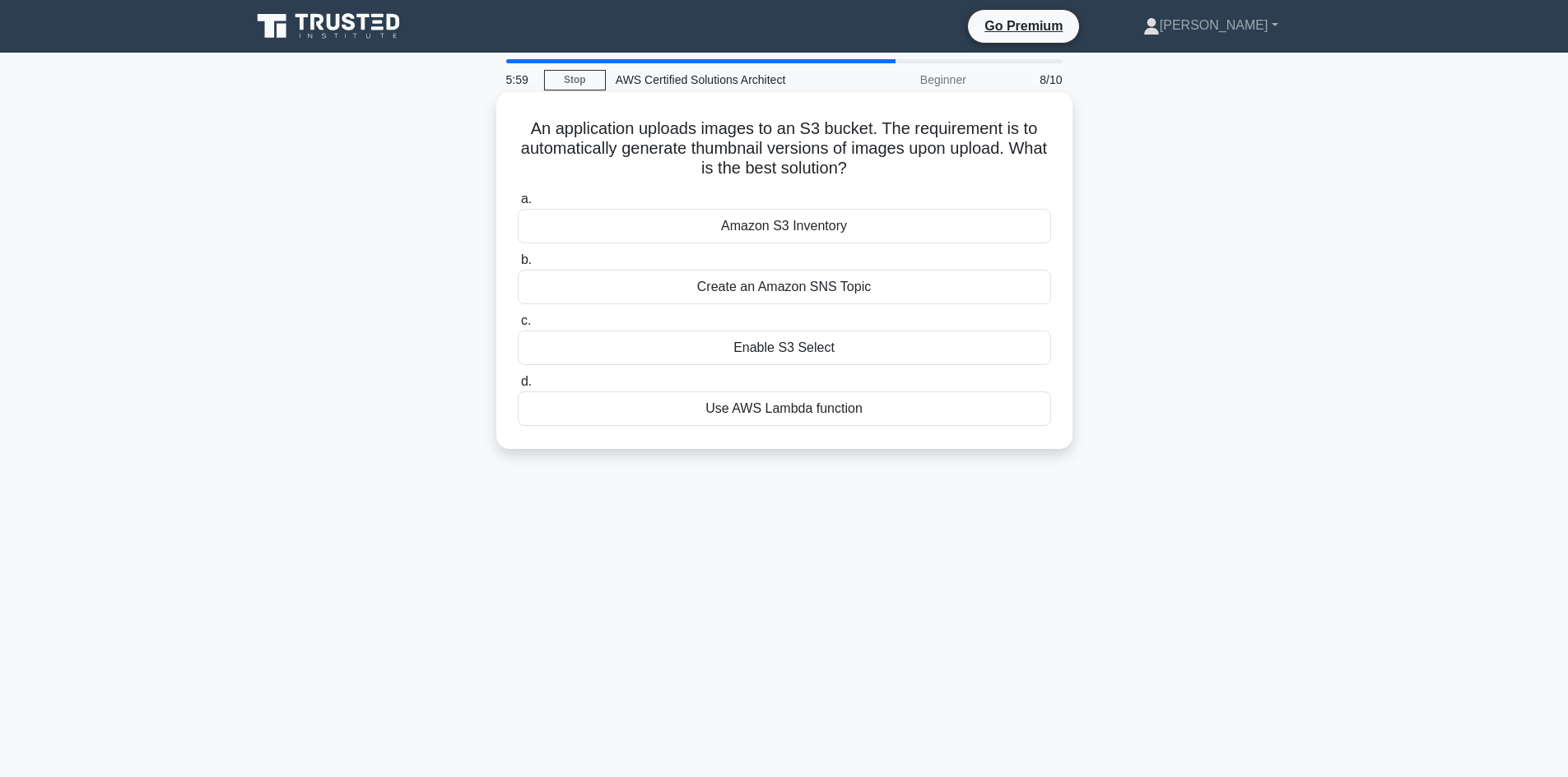
click at [847, 416] on div "Use AWS Lambda function" at bounding box center [784, 409] width 533 height 34
click at [518, 388] on input "d. Use AWS Lambda function" at bounding box center [518, 382] width 0 height 11
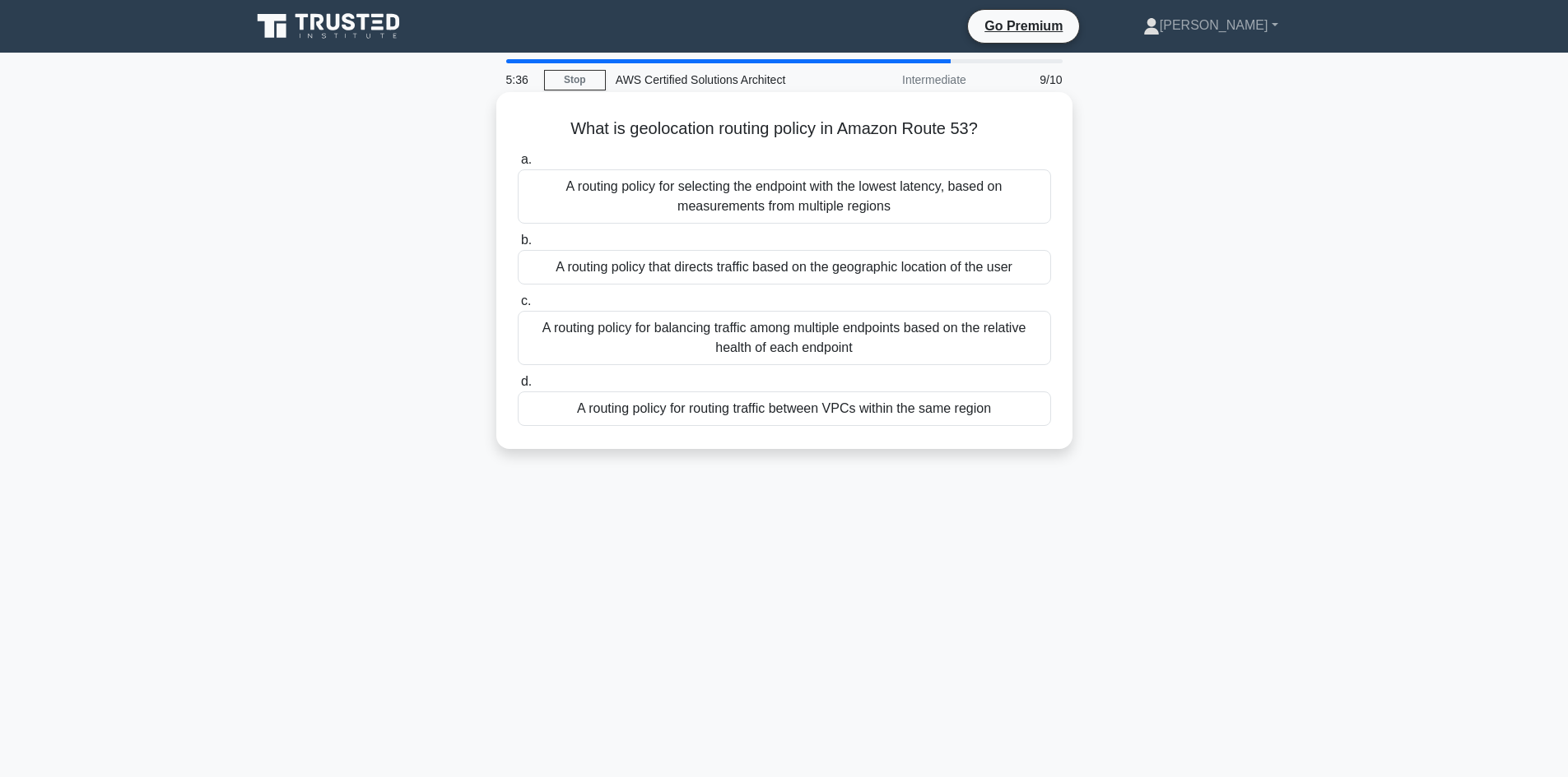
click at [856, 268] on div "A routing policy that directs traffic based on the geographic location of the u…" at bounding box center [784, 267] width 533 height 34
click at [518, 246] on input "b. A routing policy that directs traffic based on the geographic location of th…" at bounding box center [518, 240] width 0 height 11
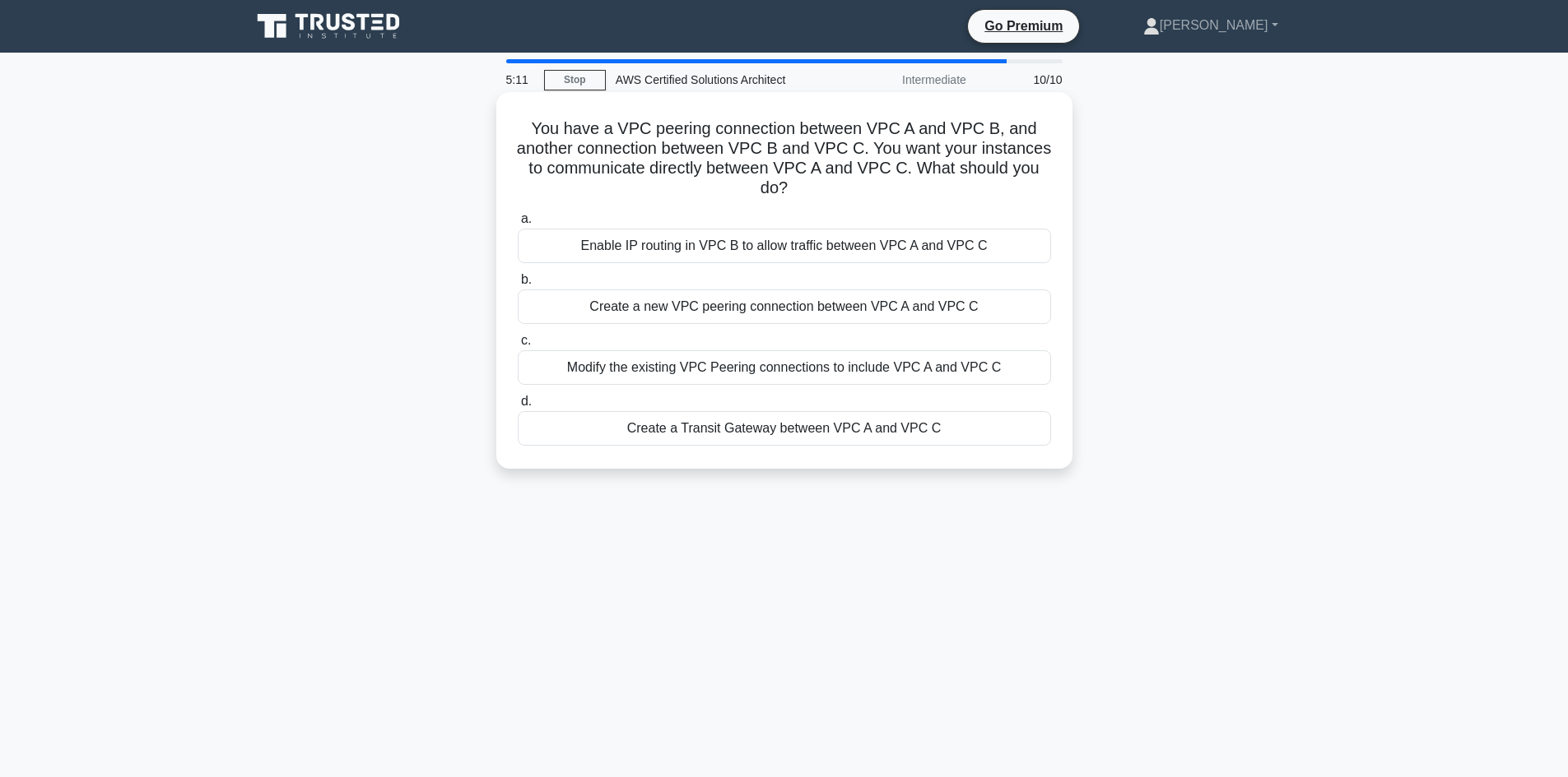
click at [842, 314] on div "Create a new VPC peering connection between VPC A and VPC C" at bounding box center [784, 306] width 533 height 34
click at [518, 285] on input "b. Create a new VPC peering connection between VPC A and VPC C" at bounding box center [518, 280] width 0 height 11
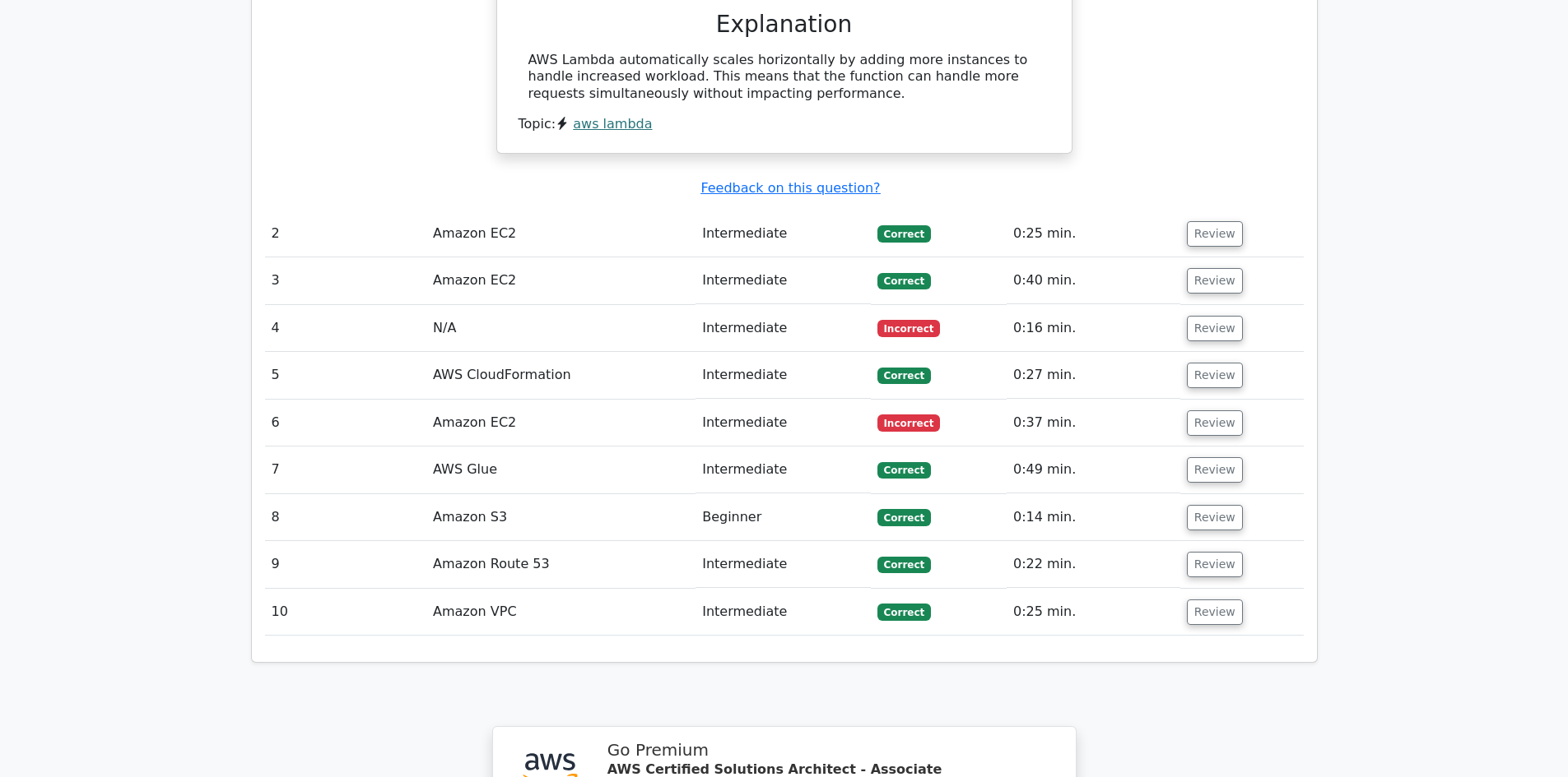
scroll to position [1810, 0]
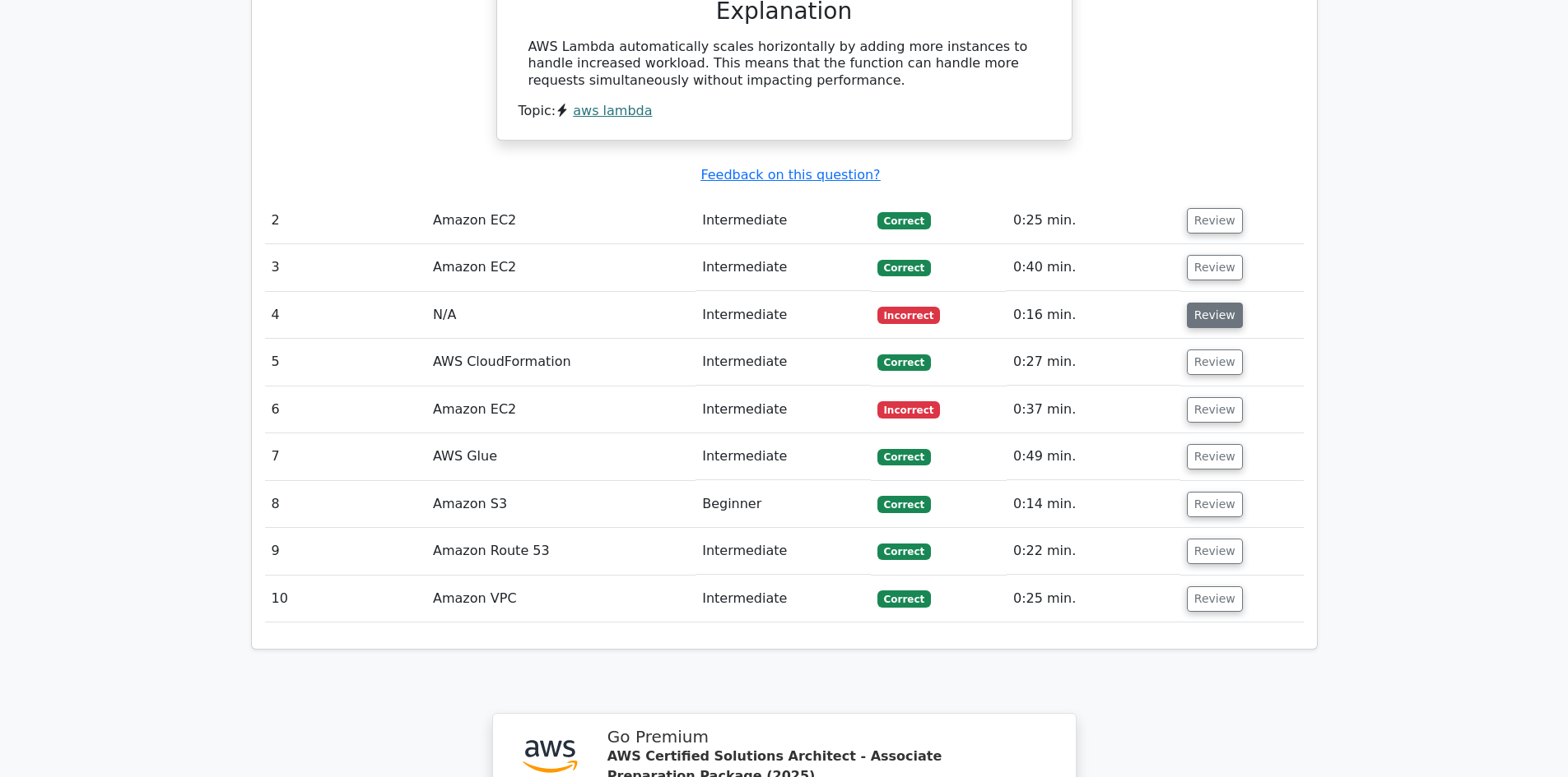
click at [1200, 303] on button "Review" at bounding box center [1214, 315] width 56 height 26
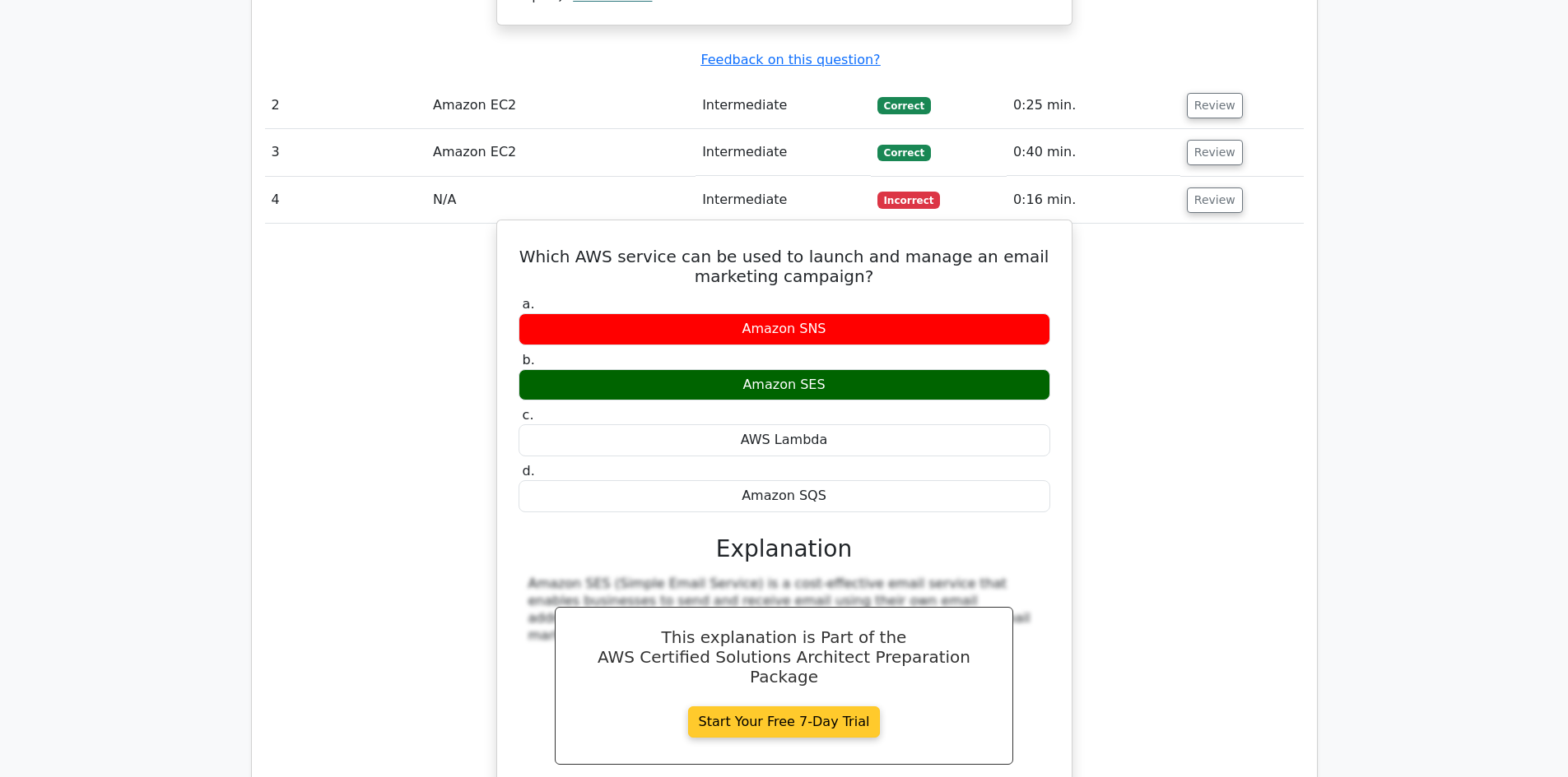
scroll to position [2221, 0]
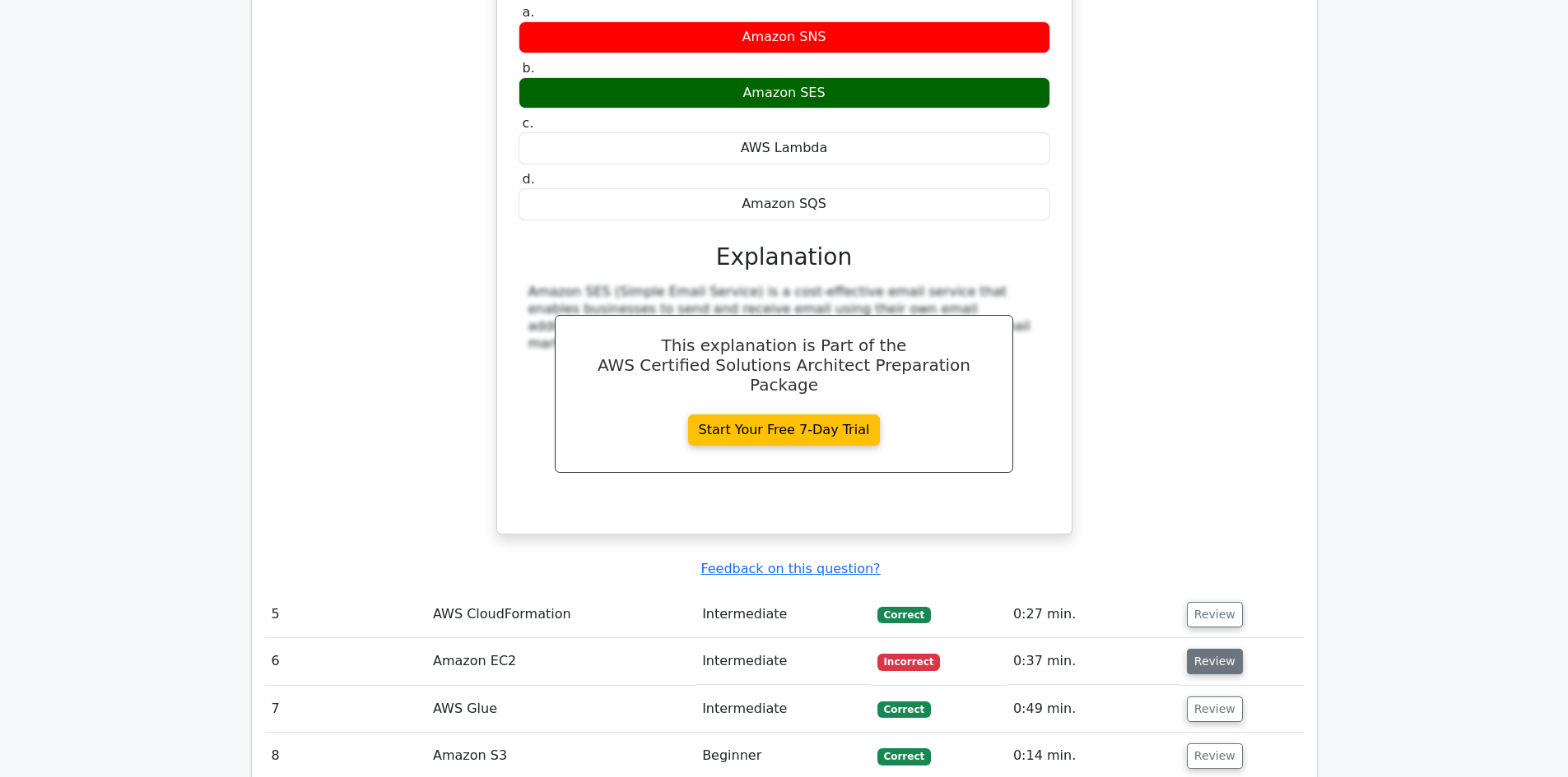
click at [1220, 649] on button "Review" at bounding box center [1214, 662] width 56 height 26
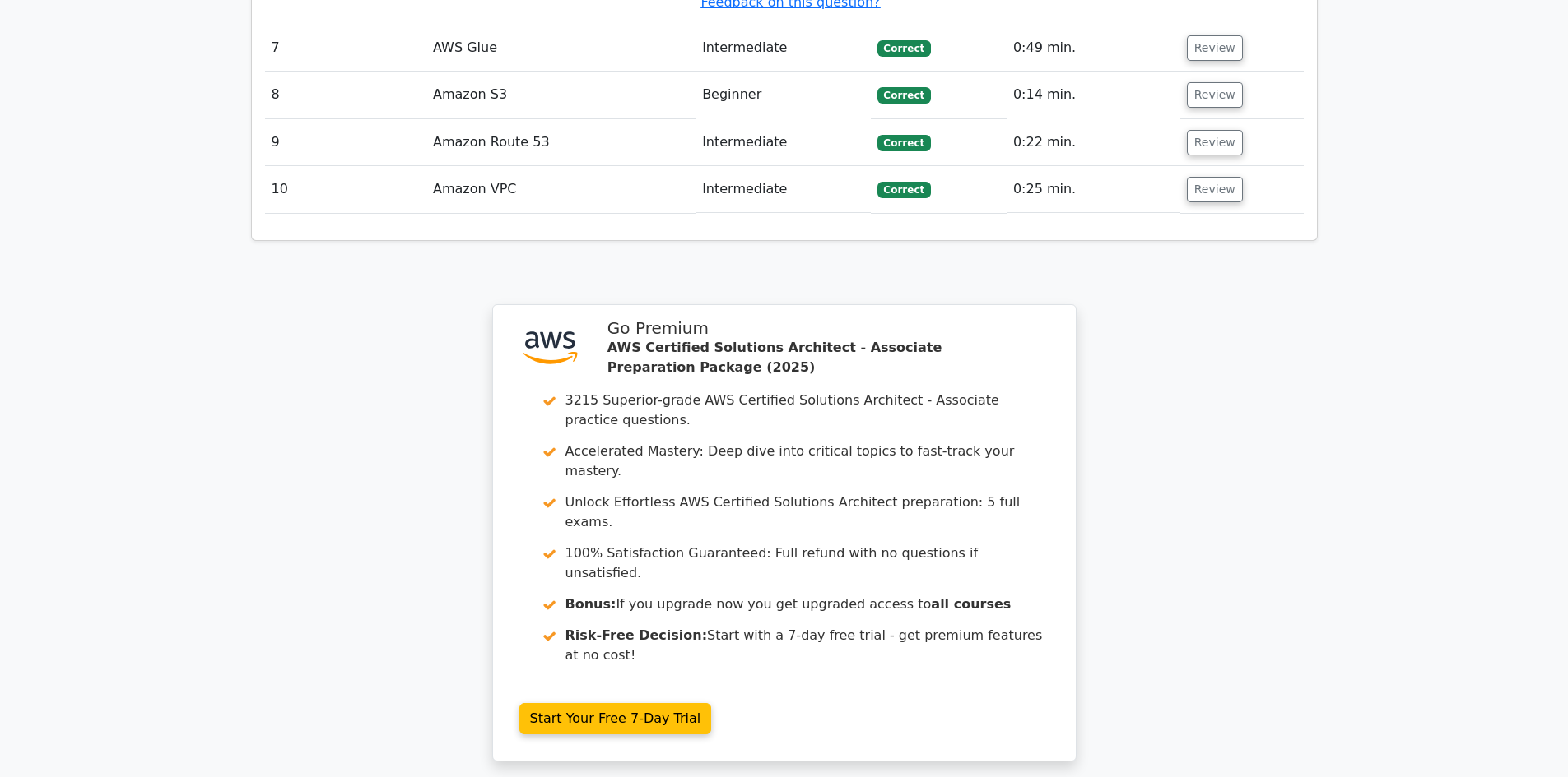
scroll to position [3691, 0]
